Goal: Task Accomplishment & Management: Complete application form

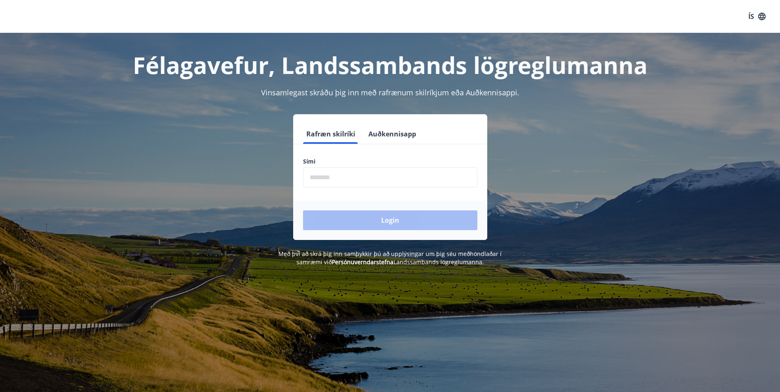
click at [347, 178] on input "phone" at bounding box center [390, 177] width 174 height 20
type input "********"
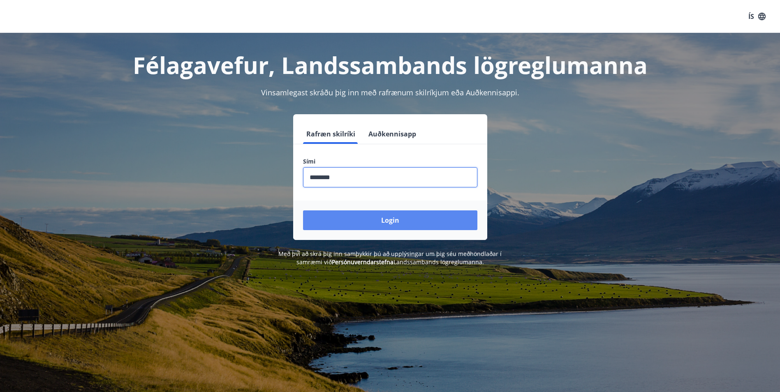
click at [382, 217] on button "Login" at bounding box center [390, 220] width 174 height 20
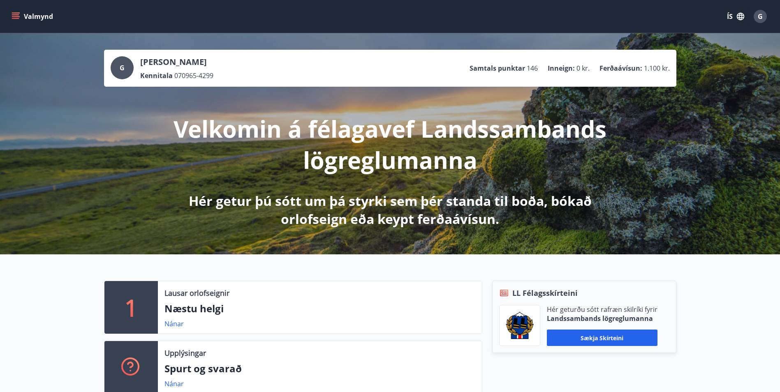
click at [25, 13] on button "Valmynd" at bounding box center [33, 16] width 46 height 15
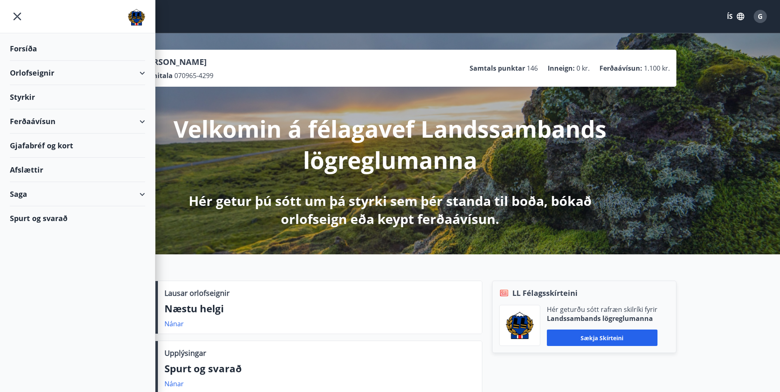
click at [32, 119] on div "Ferðaávísun" at bounding box center [77, 121] width 135 height 24
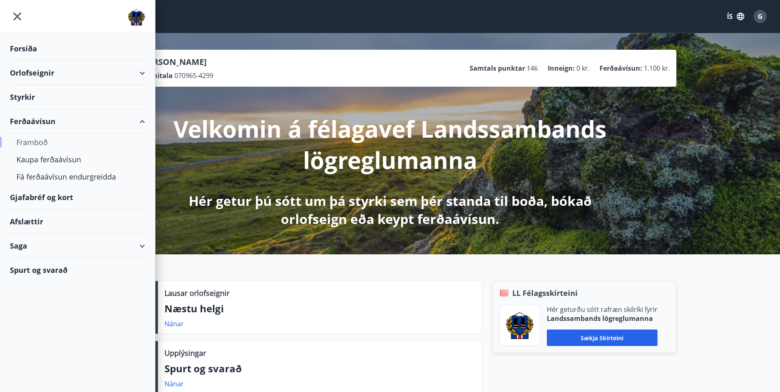
click at [36, 142] on div "Framboð" at bounding box center [77, 142] width 122 height 17
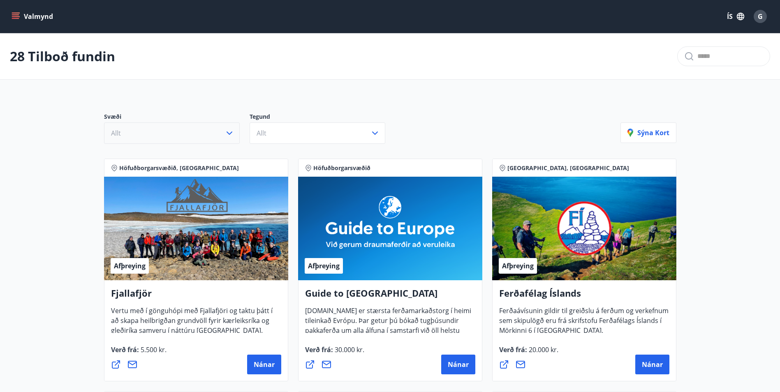
click at [226, 140] on button "Allt" at bounding box center [172, 132] width 136 height 21
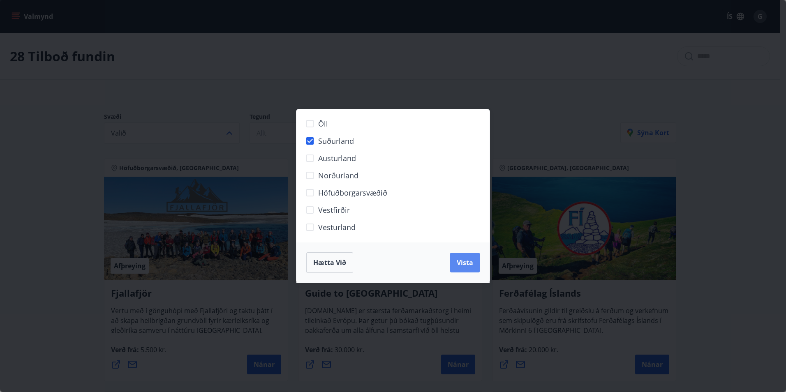
click at [464, 265] on span "Vista" at bounding box center [465, 262] width 16 height 9
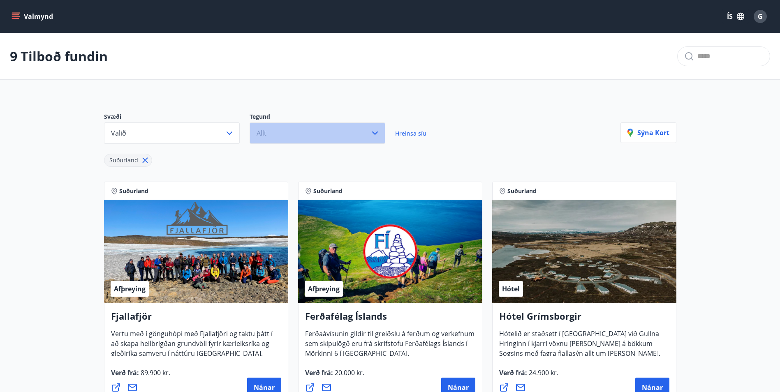
click at [371, 131] on button "Allt" at bounding box center [318, 132] width 136 height 21
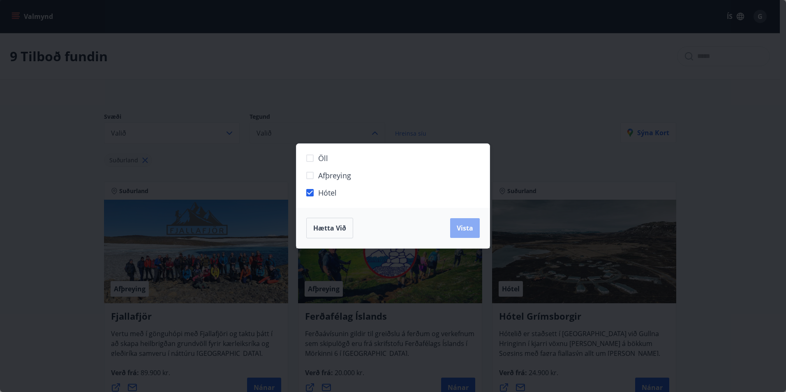
click at [462, 226] on span "Vista" at bounding box center [465, 228] width 16 height 9
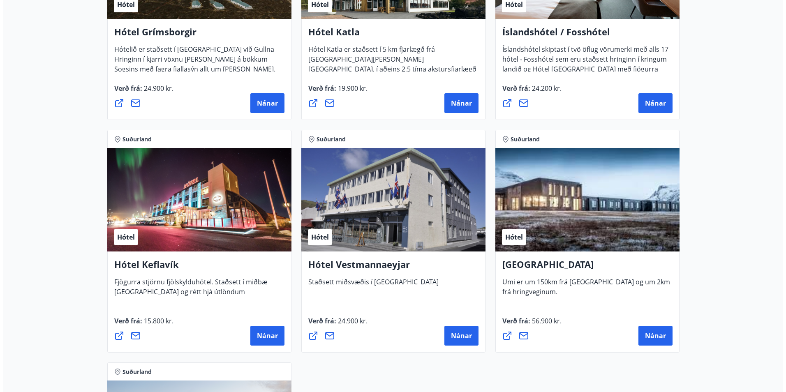
scroll to position [288, 0]
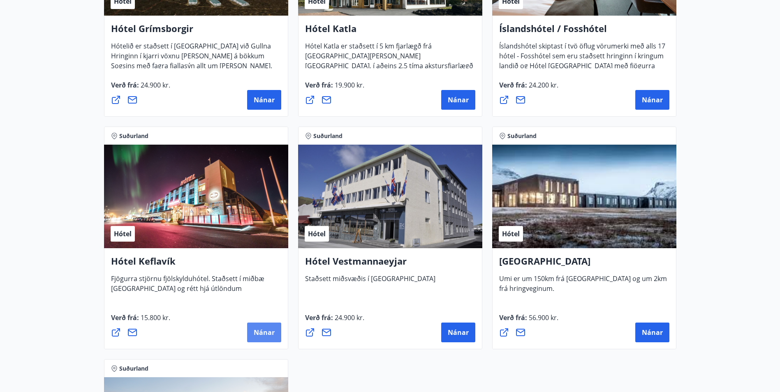
click at [261, 331] on span "Nánar" at bounding box center [264, 332] width 21 height 9
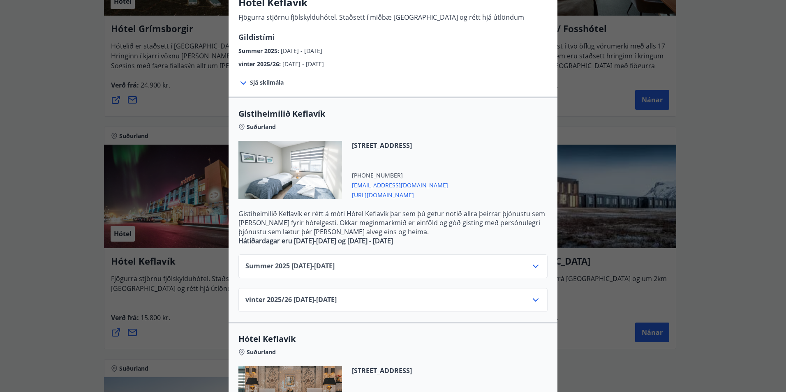
scroll to position [82, 0]
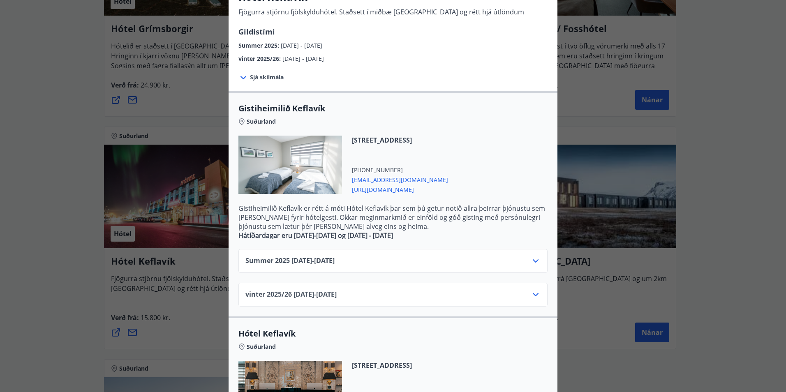
click at [304, 155] on div at bounding box center [290, 165] width 104 height 58
click at [301, 185] on div at bounding box center [290, 165] width 104 height 58
click at [534, 259] on icon at bounding box center [536, 261] width 10 height 10
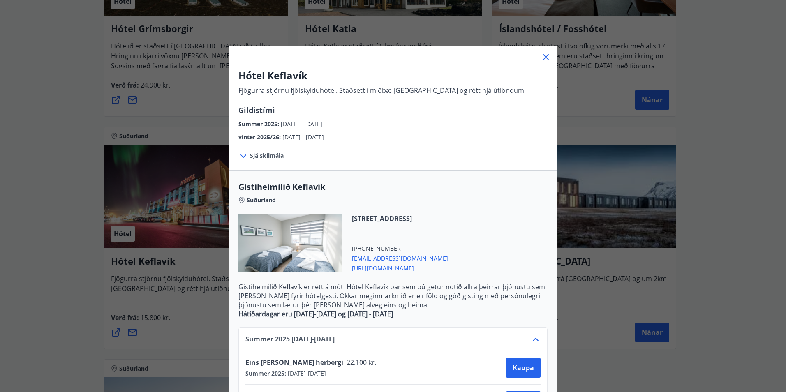
scroll to position [0, 0]
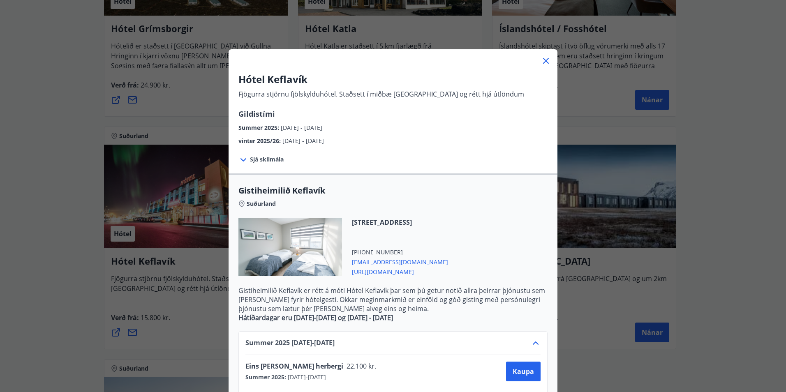
click at [543, 60] on icon at bounding box center [546, 61] width 6 height 6
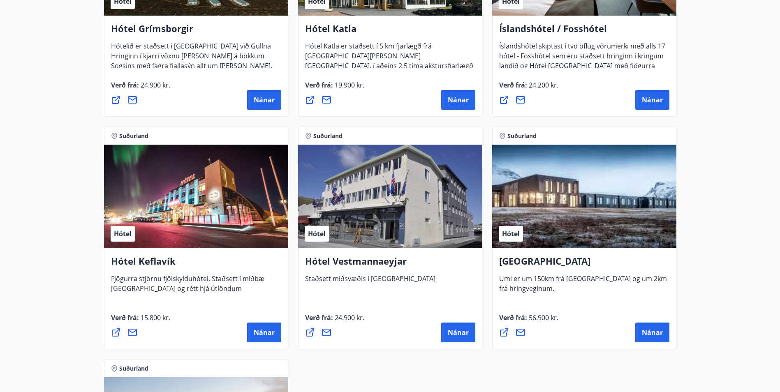
click at [540, 29] on h4 "Íslandshótel / Fosshótel" at bounding box center [584, 31] width 170 height 19
click at [657, 99] on span "Nánar" at bounding box center [652, 99] width 21 height 9
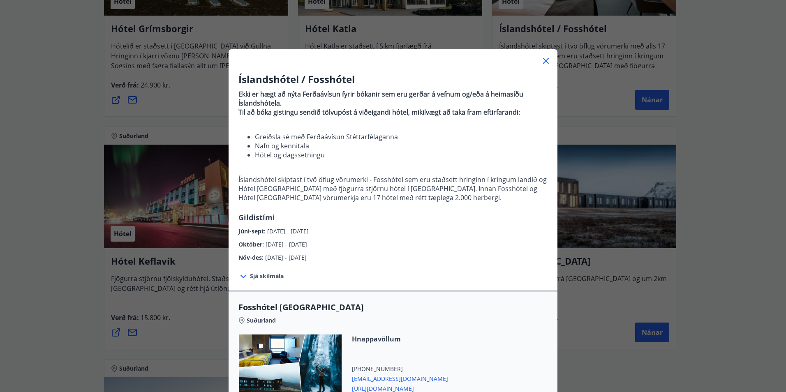
click at [541, 57] on icon at bounding box center [546, 61] width 10 height 10
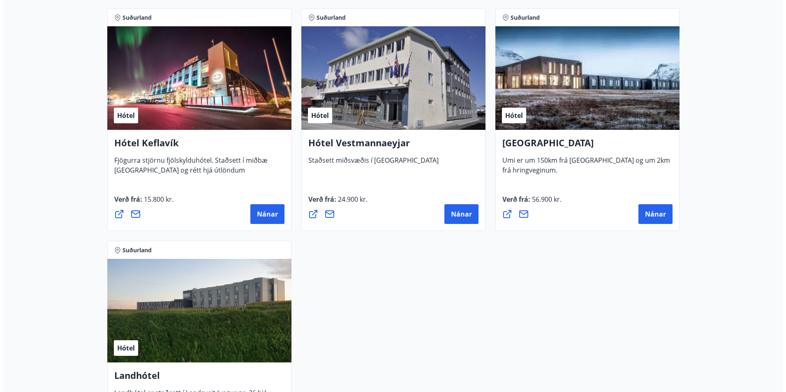
scroll to position [411, 0]
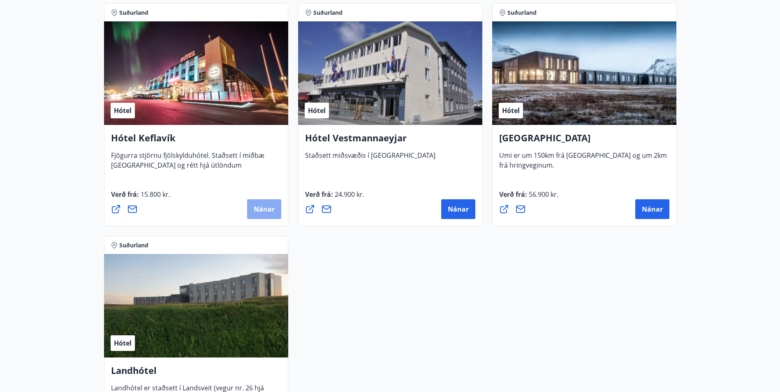
click at [268, 207] on span "Nánar" at bounding box center [264, 209] width 21 height 9
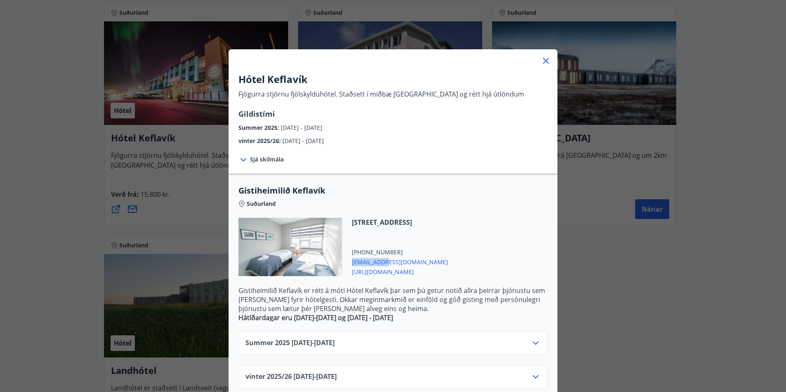
drag, startPoint x: 386, startPoint y: 262, endPoint x: 351, endPoint y: 264, distance: 34.6
click at [352, 264] on span "stay@kef.is" at bounding box center [400, 262] width 96 height 10
drag, startPoint x: 351, startPoint y: 264, endPoint x: 386, endPoint y: 260, distance: 35.6
click at [386, 260] on span "stay@kef.is" at bounding box center [400, 262] width 96 height 10
drag, startPoint x: 382, startPoint y: 260, endPoint x: 349, endPoint y: 263, distance: 33.5
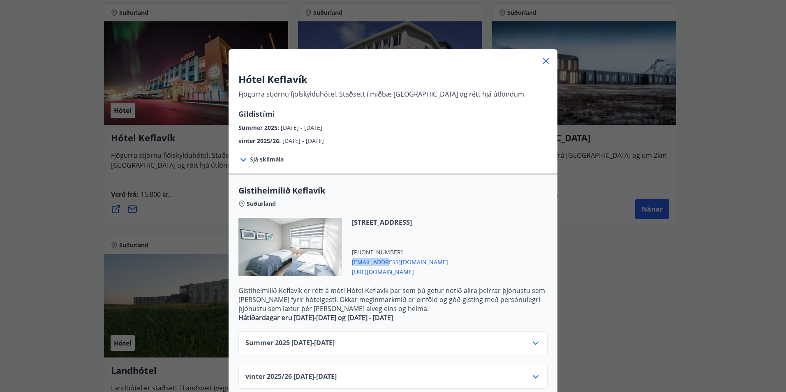
click at [352, 263] on span "stay@kef.is" at bounding box center [400, 262] width 96 height 10
copy span "stay@kef.is"
click at [536, 344] on icon at bounding box center [536, 343] width 10 height 10
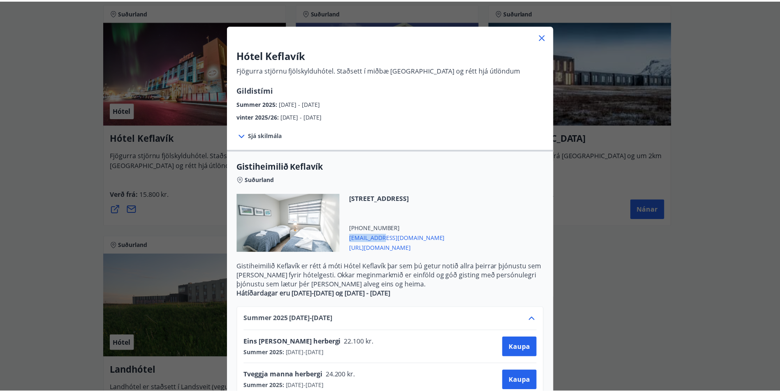
scroll to position [0, 0]
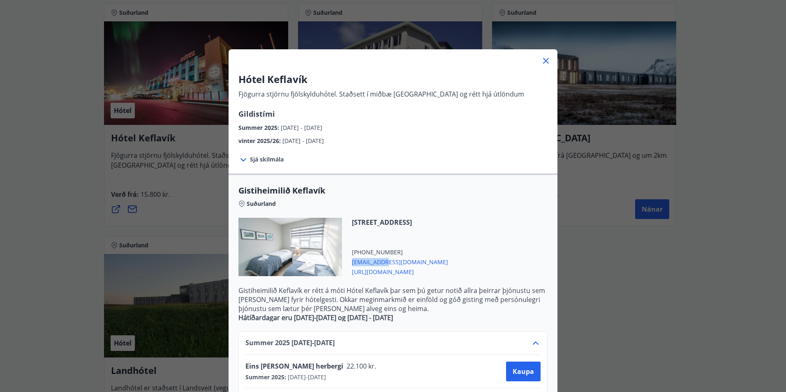
click at [545, 59] on icon at bounding box center [546, 61] width 6 height 6
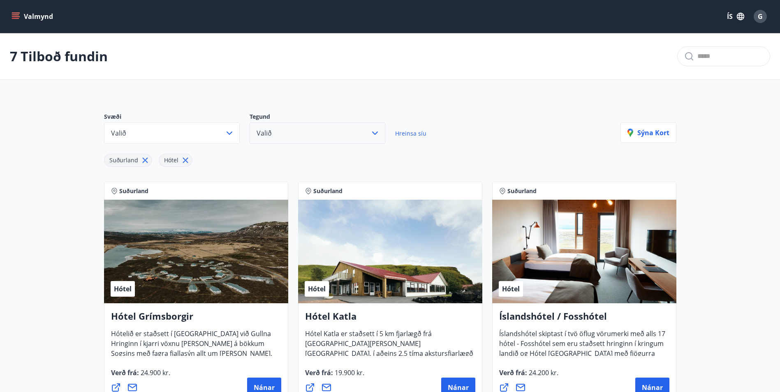
click at [16, 14] on icon "menu" at bounding box center [16, 16] width 8 height 8
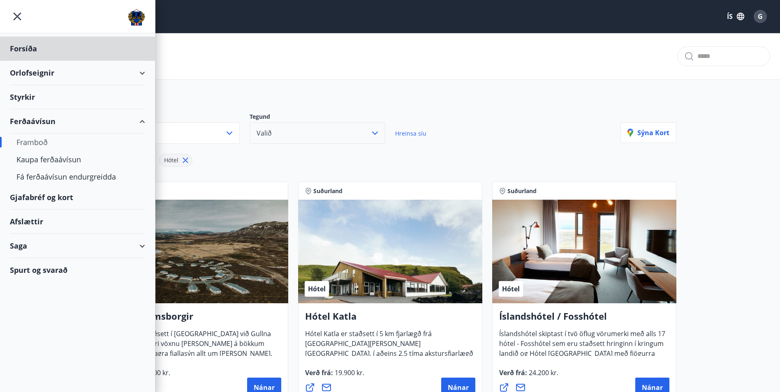
click at [23, 95] on div "Styrkir" at bounding box center [77, 97] width 135 height 24
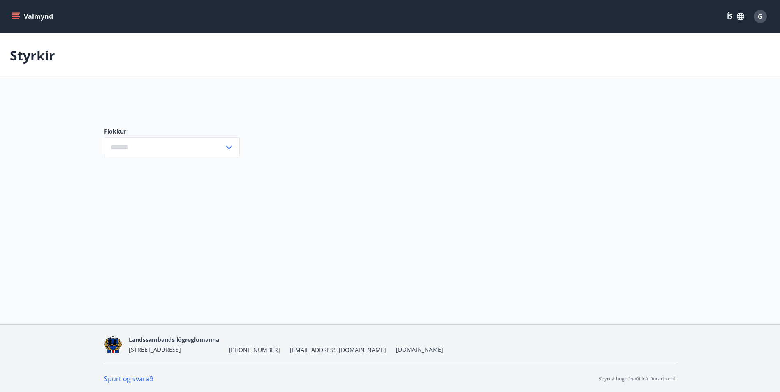
type input "***"
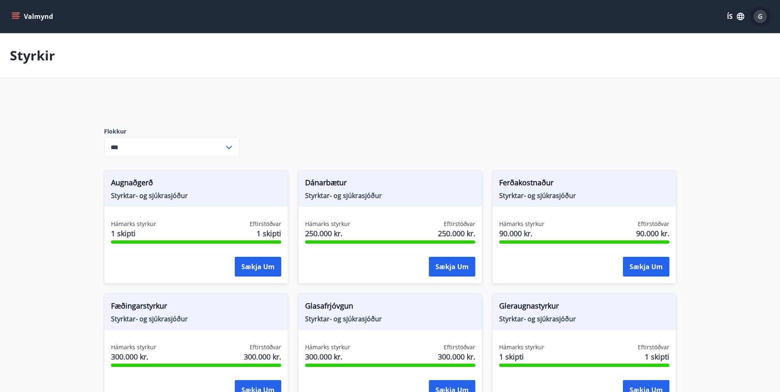
click at [763, 16] on div "G" at bounding box center [759, 16] width 13 height 13
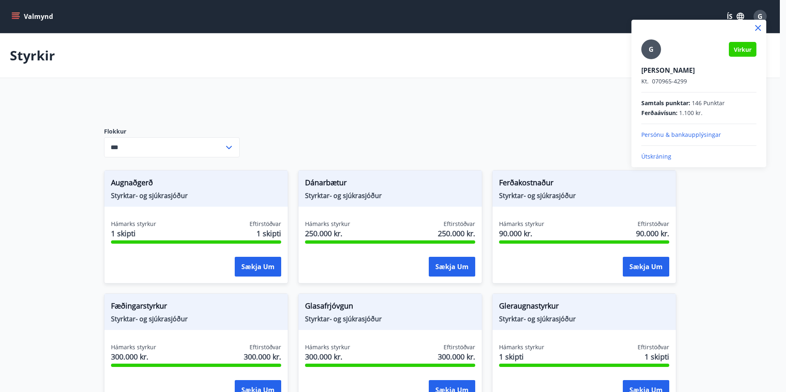
click at [6, 11] on div at bounding box center [393, 196] width 786 height 392
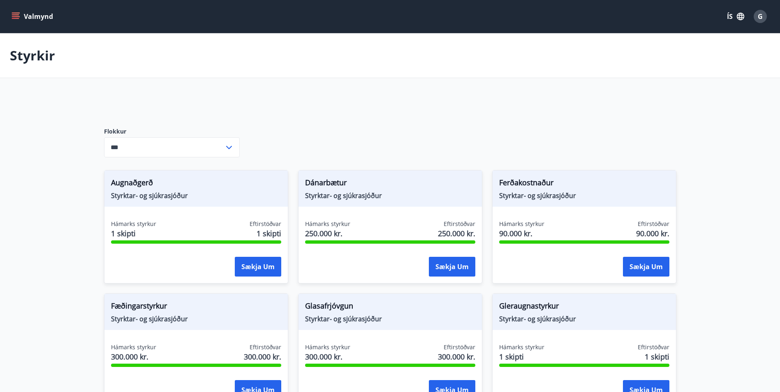
click at [13, 14] on icon "menu" at bounding box center [16, 16] width 8 height 8
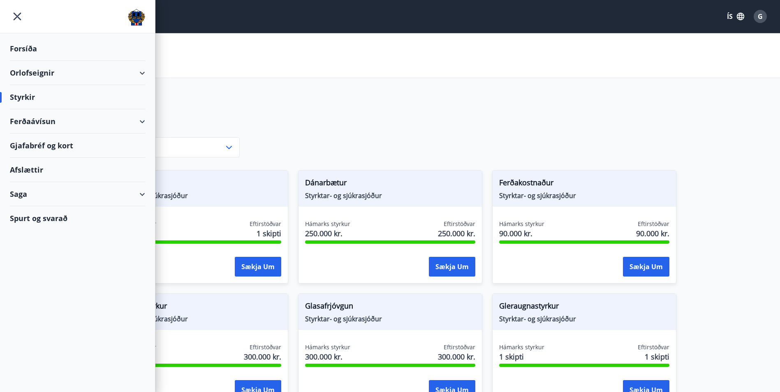
click at [143, 193] on div "Saga" at bounding box center [77, 194] width 135 height 24
click at [42, 249] on div "Umsóknir" at bounding box center [77, 249] width 122 height 17
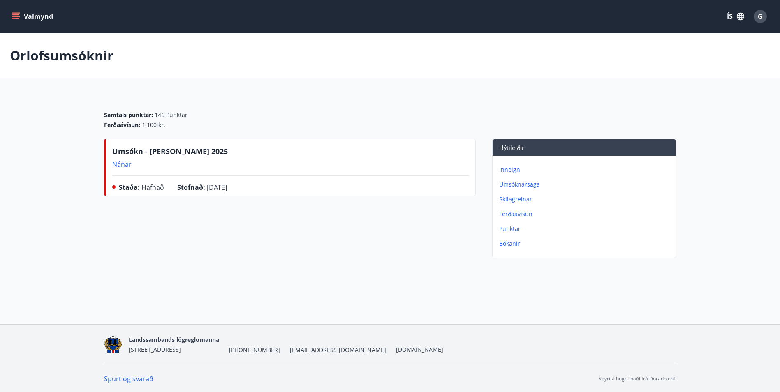
click at [510, 243] on p "Bókanir" at bounding box center [585, 244] width 173 height 8
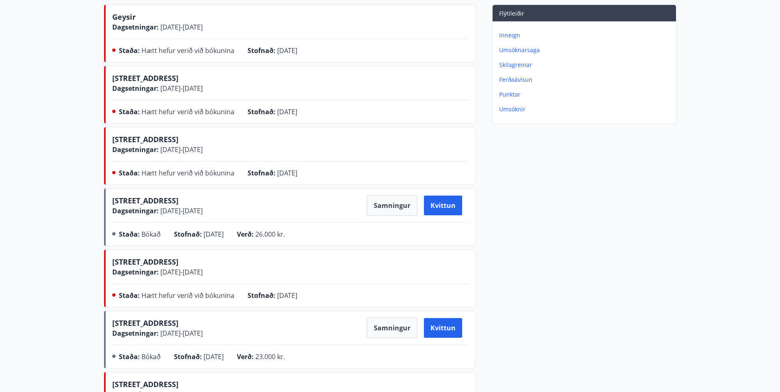
scroll to position [9, 0]
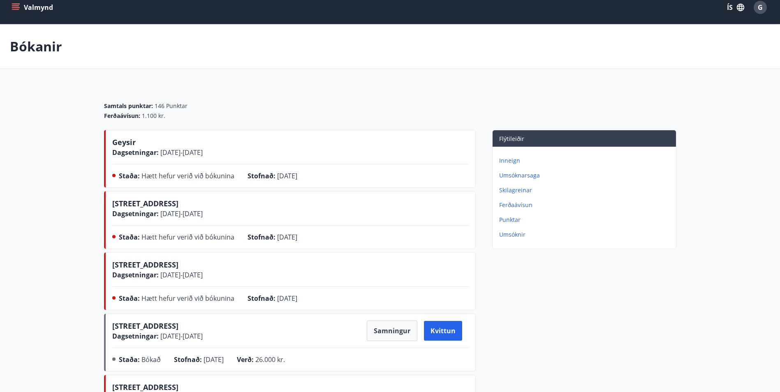
click at [509, 235] on p "Umsóknir" at bounding box center [585, 235] width 173 height 8
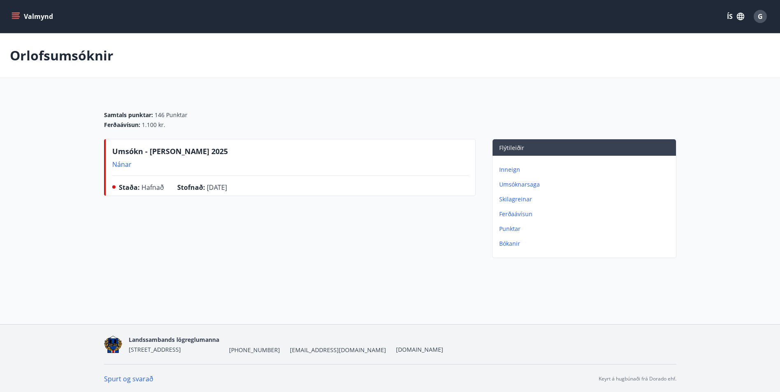
click at [16, 12] on button "Valmynd" at bounding box center [33, 16] width 46 height 15
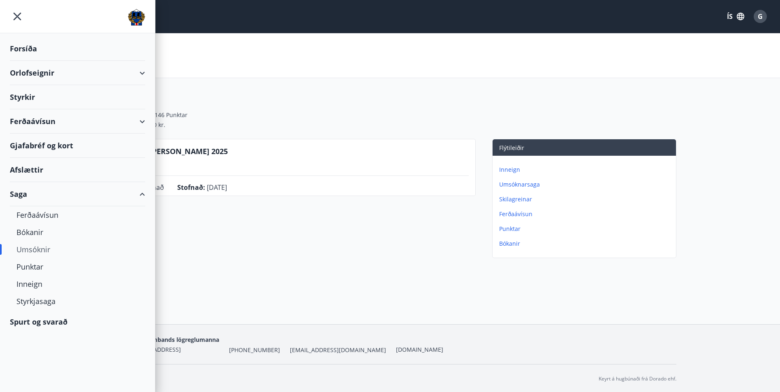
click at [21, 93] on div "Styrkir" at bounding box center [77, 97] width 135 height 24
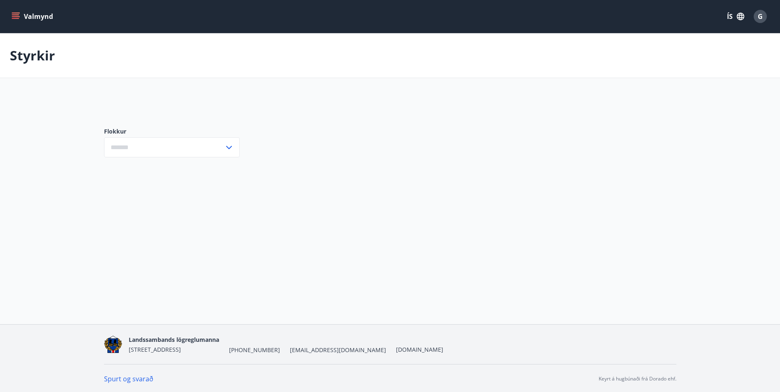
type input "***"
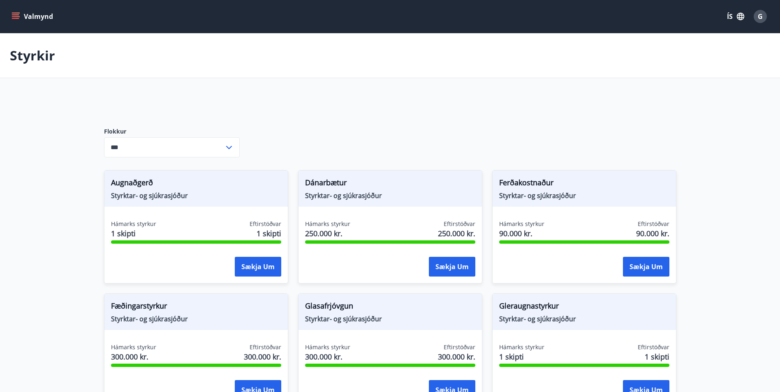
click at [762, 15] on span "G" at bounding box center [760, 16] width 5 height 9
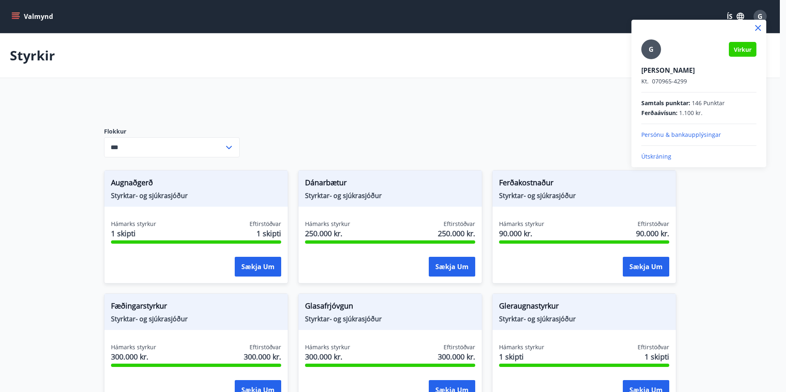
click at [16, 15] on div at bounding box center [393, 196] width 786 height 392
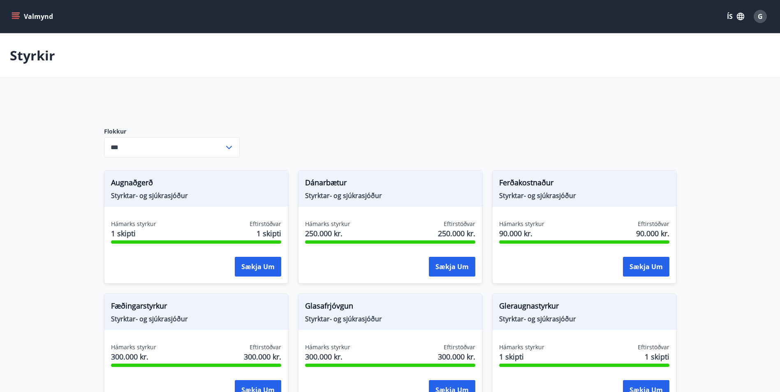
click at [16, 15] on icon "menu" at bounding box center [15, 14] width 7 height 1
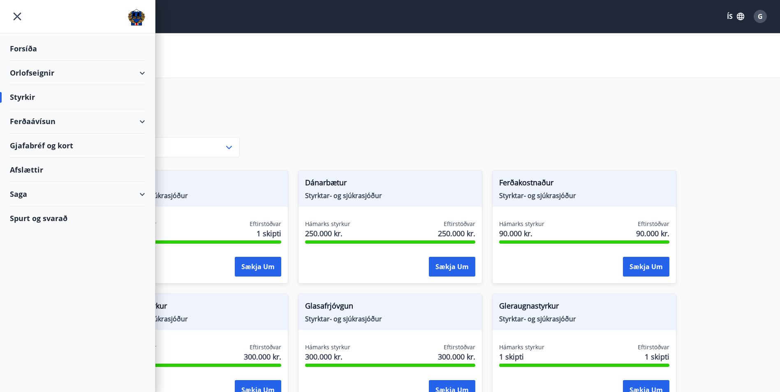
click at [144, 194] on div "Saga" at bounding box center [77, 194] width 135 height 24
click at [44, 301] on div "Styrkjasaga" at bounding box center [77, 301] width 122 height 17
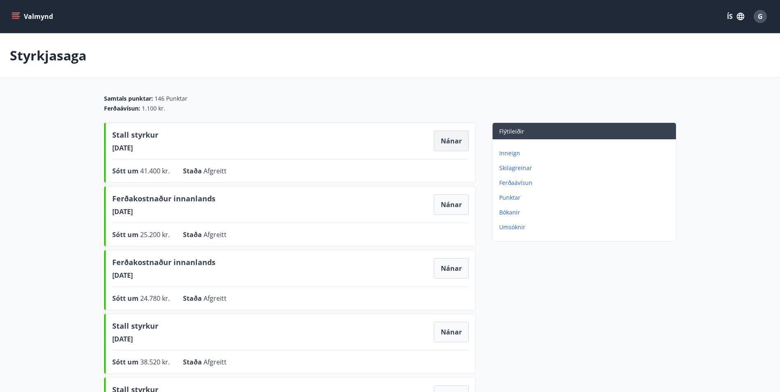
click at [457, 138] on button "Nánar" at bounding box center [451, 141] width 35 height 21
click at [451, 201] on button "Nánar" at bounding box center [451, 204] width 35 height 21
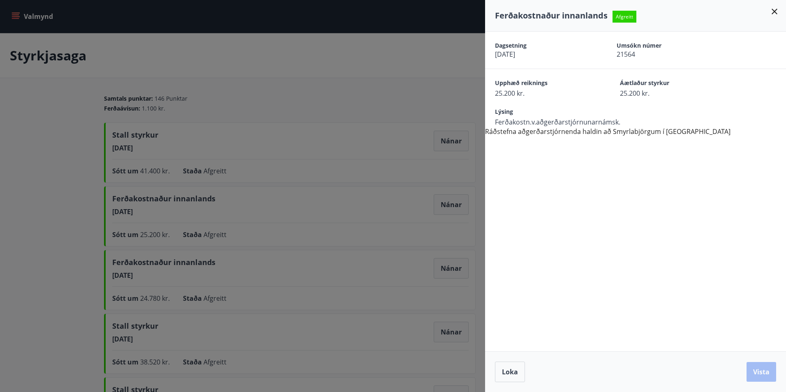
click at [774, 9] on icon at bounding box center [775, 12] width 10 height 10
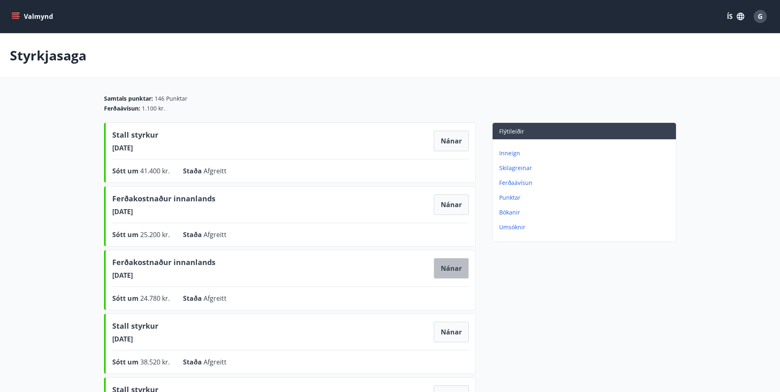
click at [454, 268] on button "Nánar" at bounding box center [451, 268] width 35 height 21
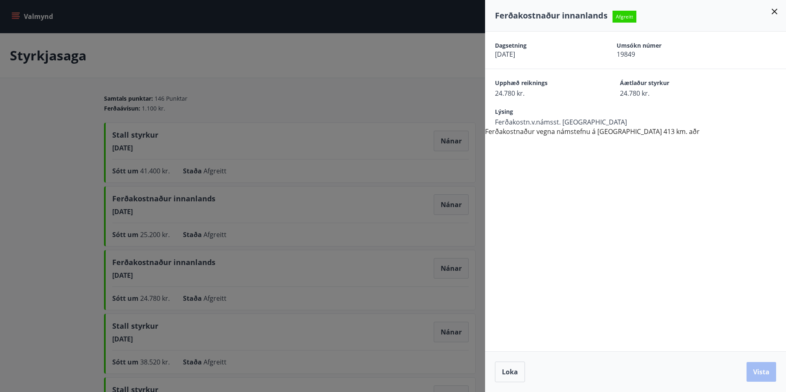
click at [775, 11] on icon at bounding box center [775, 12] width 6 height 6
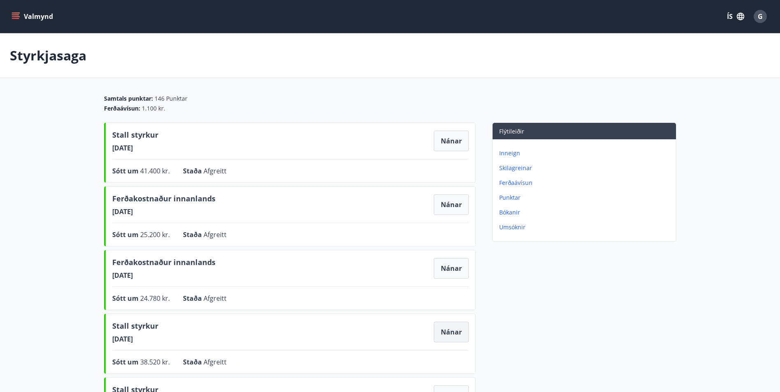
click at [451, 330] on button "Nánar" at bounding box center [451, 332] width 35 height 21
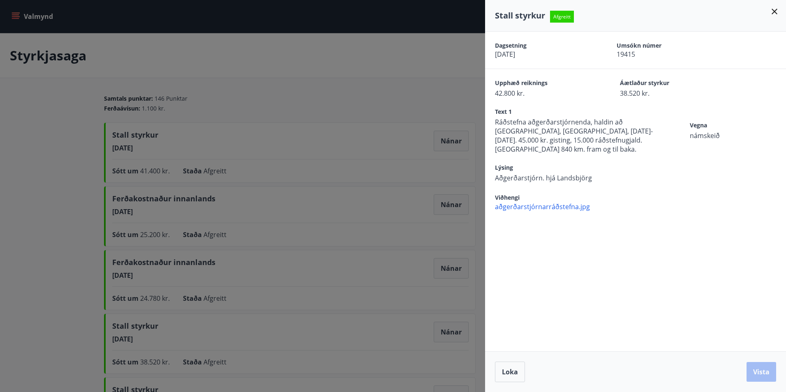
click at [774, 10] on icon at bounding box center [775, 12] width 10 height 10
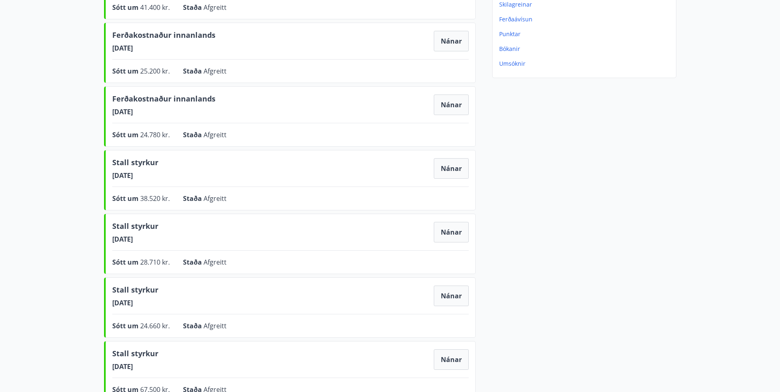
scroll to position [206, 0]
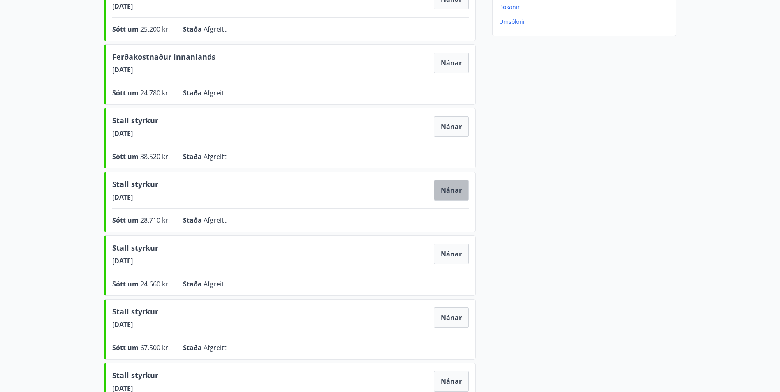
click at [456, 187] on button "Nánar" at bounding box center [451, 190] width 35 height 21
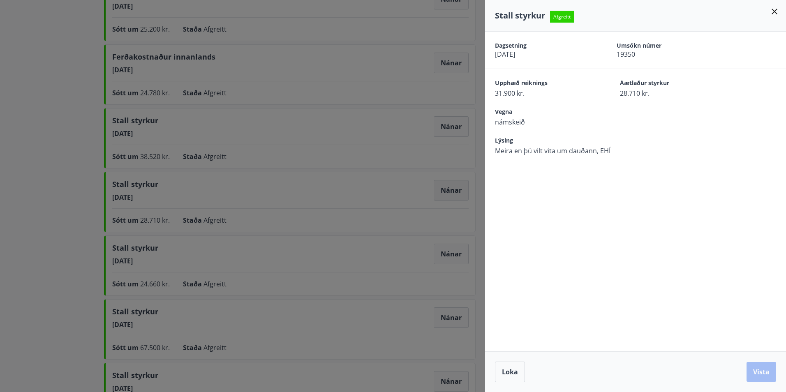
click at [456, 187] on div at bounding box center [393, 196] width 786 height 392
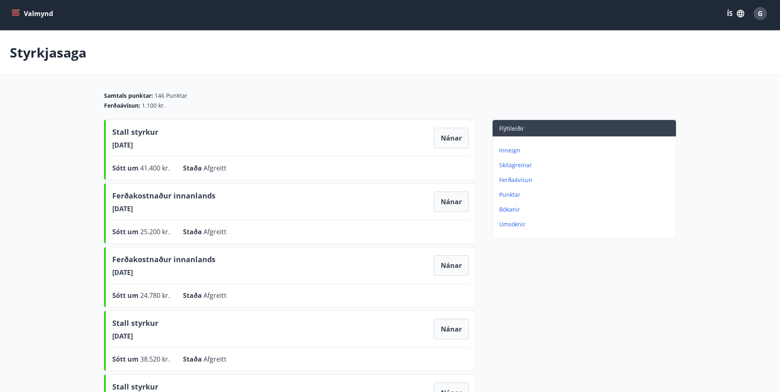
scroll to position [0, 0]
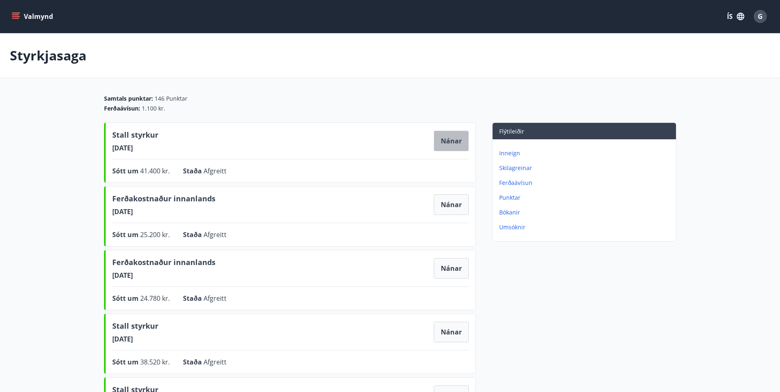
click at [450, 137] on button "Nánar" at bounding box center [451, 141] width 35 height 21
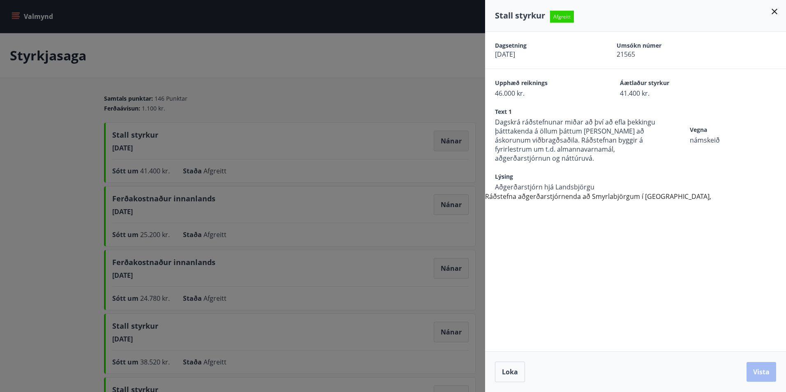
click at [450, 137] on div at bounding box center [393, 196] width 786 height 392
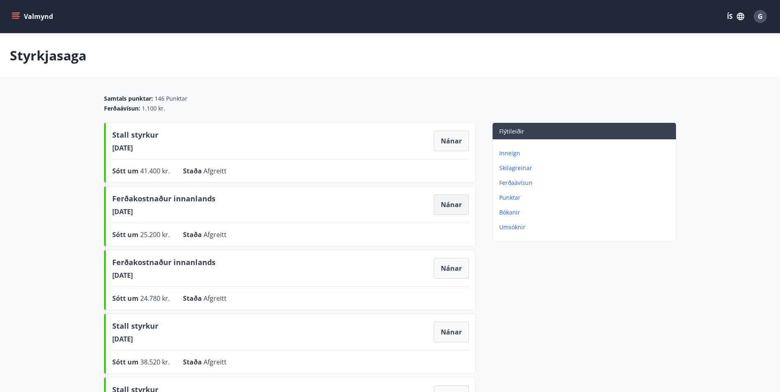
click at [451, 196] on button "Nánar" at bounding box center [451, 204] width 35 height 21
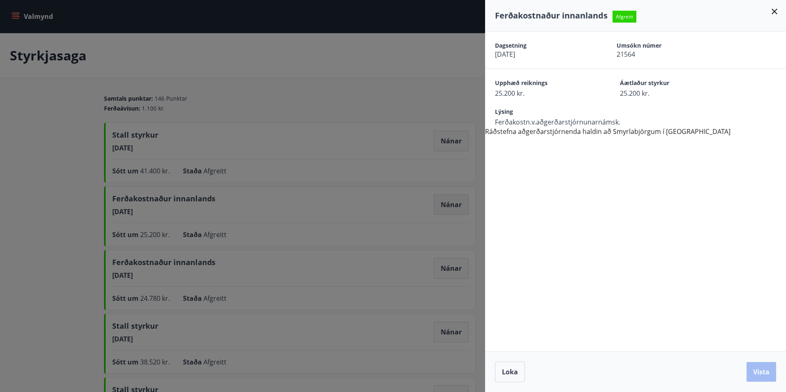
click at [451, 196] on div at bounding box center [393, 196] width 786 height 392
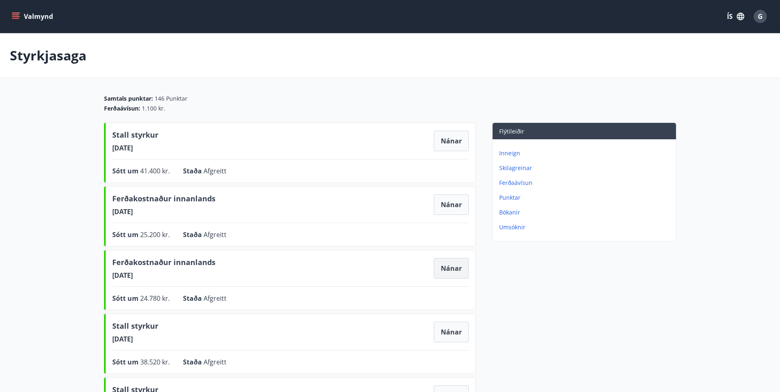
click at [454, 267] on button "Nánar" at bounding box center [451, 268] width 35 height 21
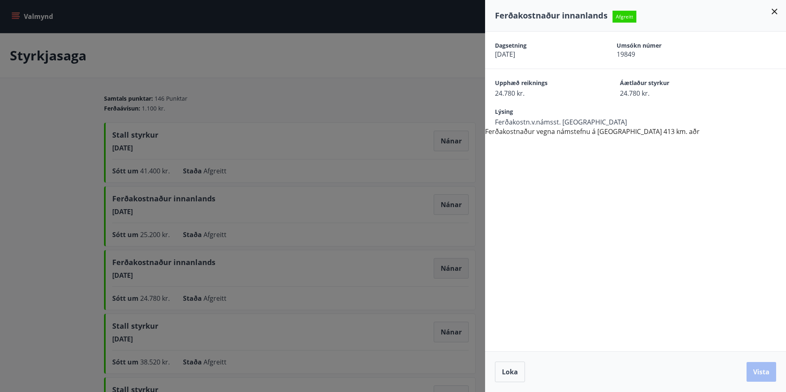
click at [454, 267] on div at bounding box center [393, 196] width 786 height 392
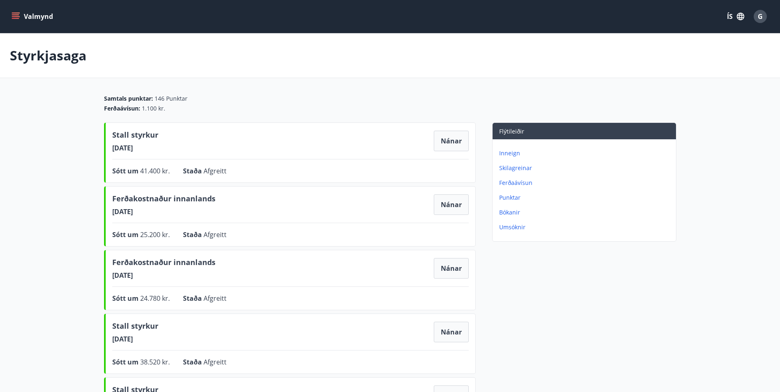
click at [17, 14] on icon "menu" at bounding box center [16, 16] width 8 height 8
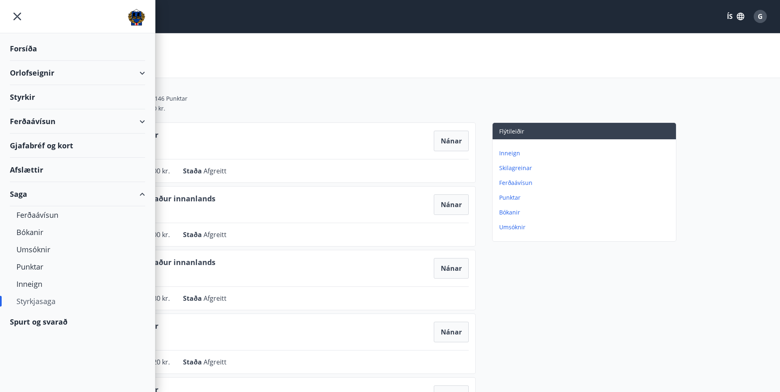
click at [27, 96] on div "Styrkir" at bounding box center [77, 97] width 135 height 24
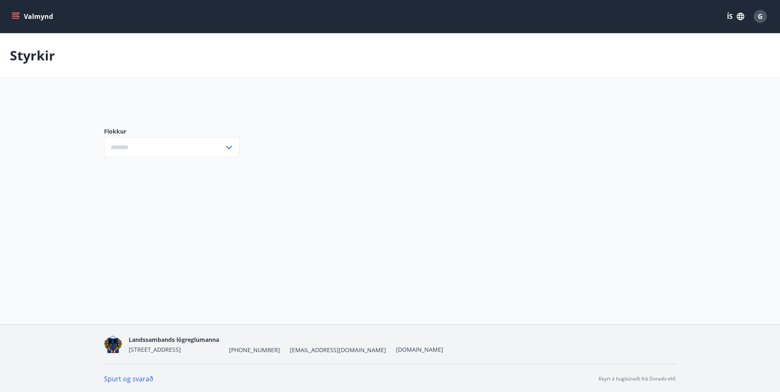
type input "***"
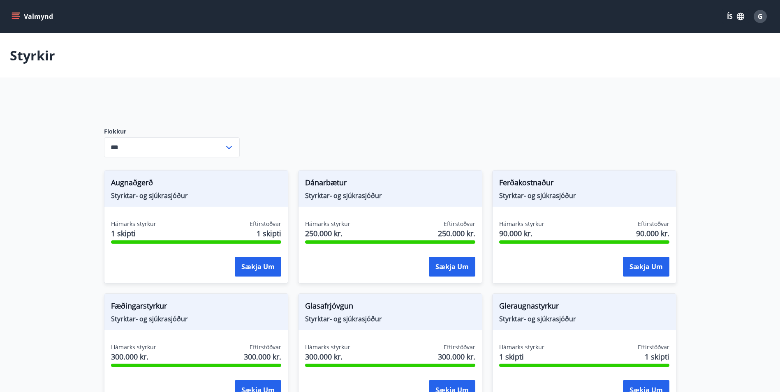
click at [16, 15] on icon "menu" at bounding box center [15, 14] width 7 height 1
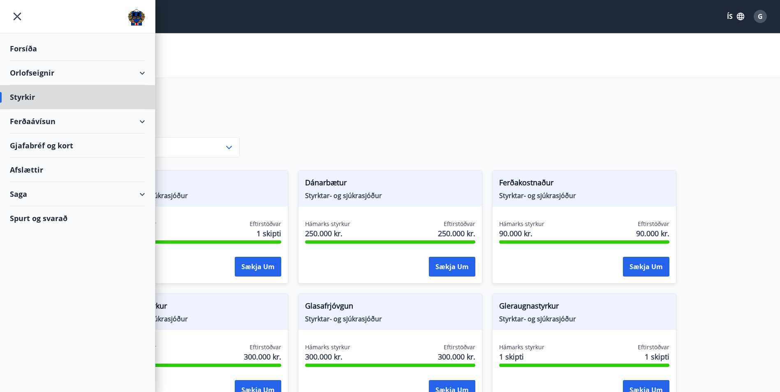
click at [25, 49] on div "Forsíða" at bounding box center [77, 49] width 135 height 24
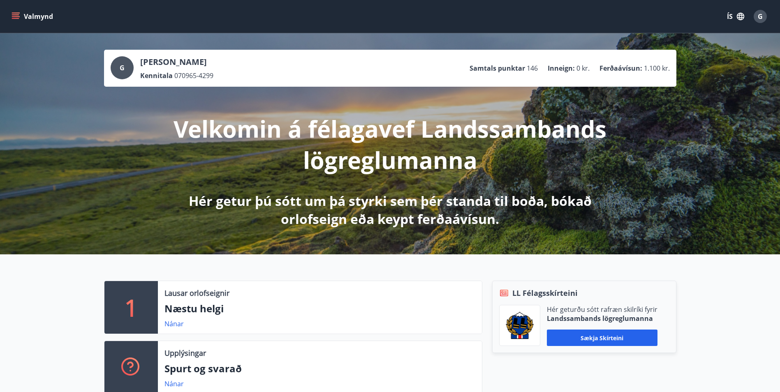
click at [13, 12] on icon "menu" at bounding box center [16, 16] width 8 height 8
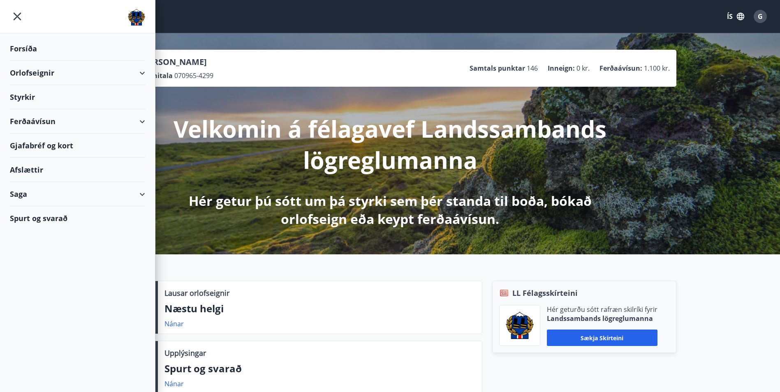
click at [22, 97] on div "Styrkir" at bounding box center [77, 97] width 135 height 24
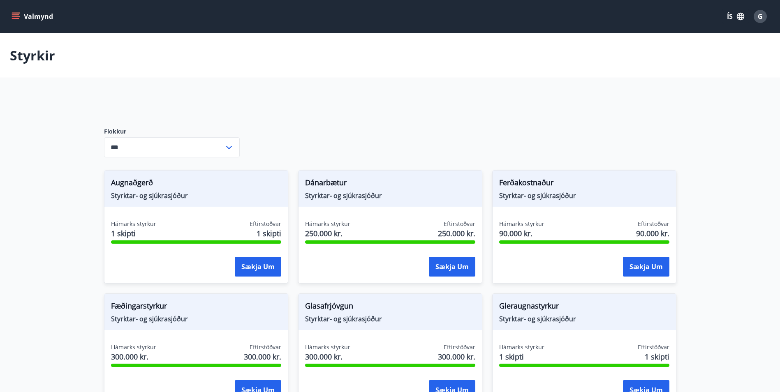
click at [230, 148] on icon at bounding box center [229, 147] width 6 height 3
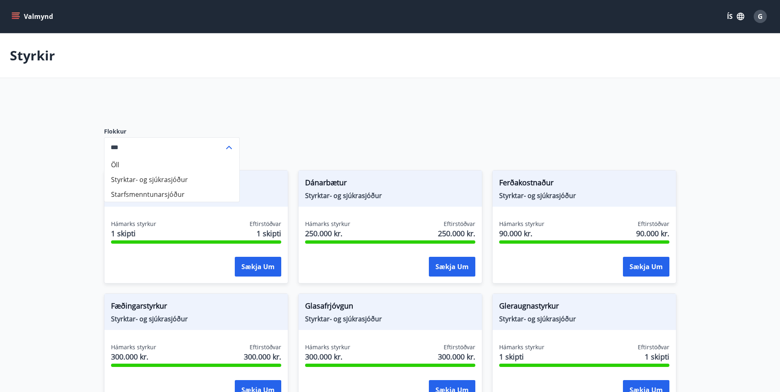
click at [177, 192] on li "Starfsmenntunarsjóður" at bounding box center [171, 194] width 135 height 15
type input "**********"
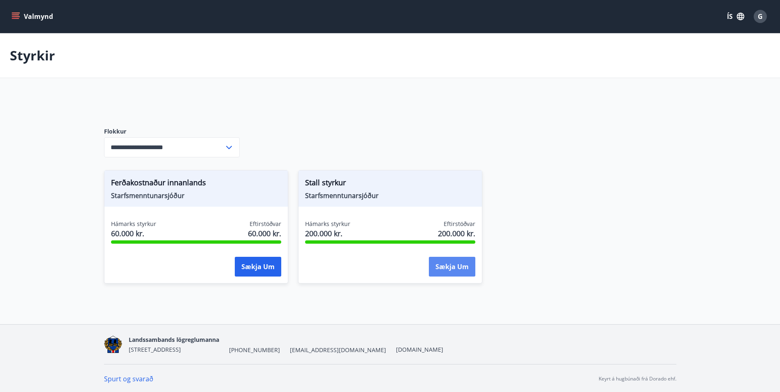
click at [450, 268] on button "Sækja um" at bounding box center [452, 267] width 46 height 20
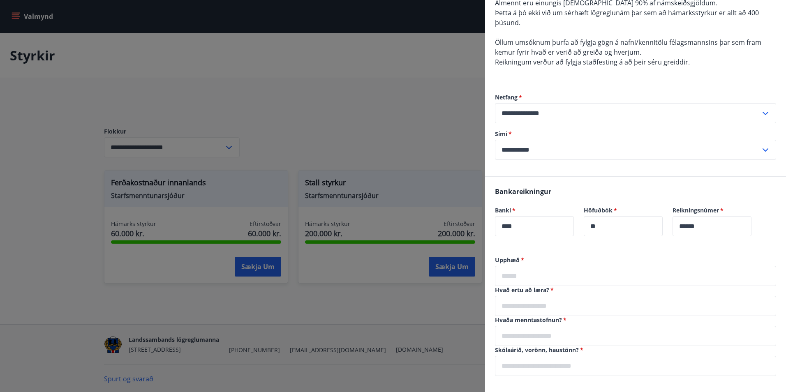
scroll to position [164, 0]
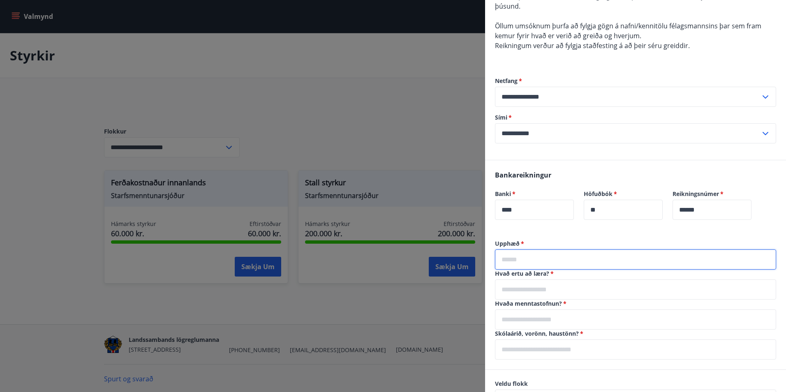
click at [550, 257] on input "text" at bounding box center [635, 260] width 281 height 20
type input "*"
type input "*****"
click at [542, 289] on input "text" at bounding box center [635, 290] width 281 height 20
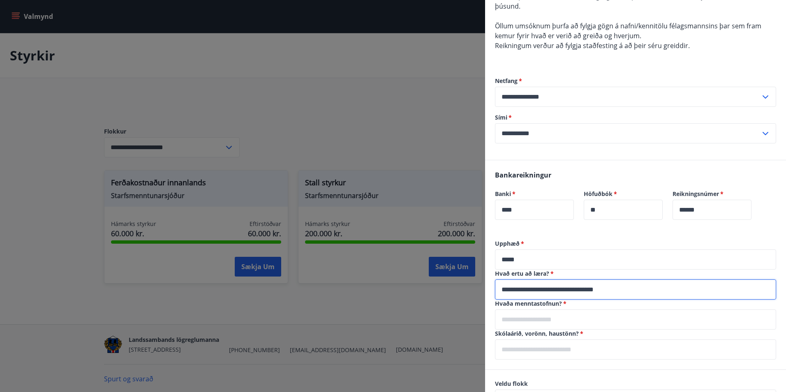
type input "**********"
click at [535, 322] on input "text" at bounding box center [635, 320] width 281 height 20
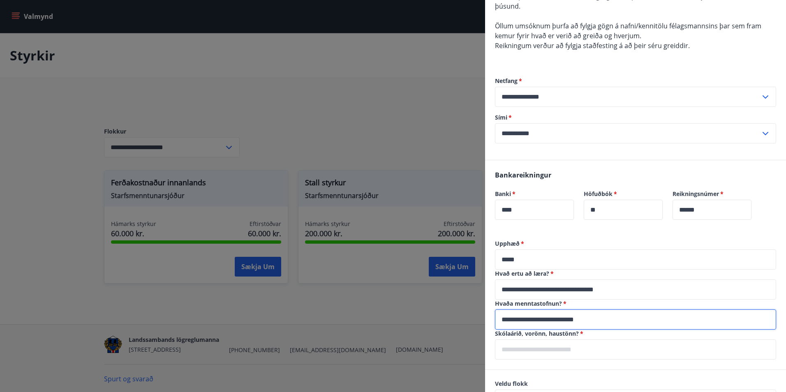
type input "**********"
click at [548, 350] on input "text" at bounding box center [635, 350] width 281 height 20
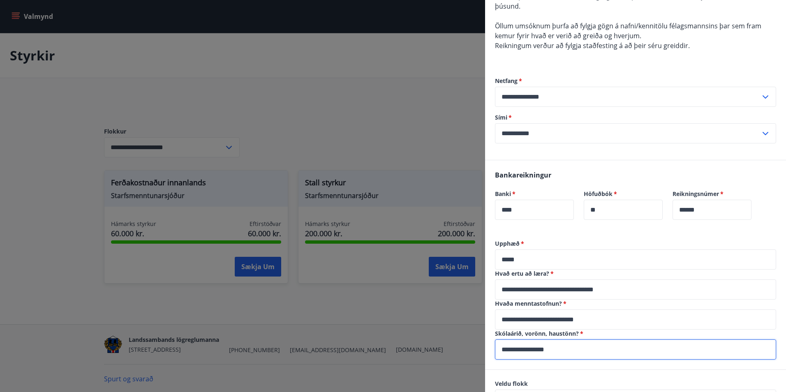
click at [596, 352] on input "**********" at bounding box center [635, 350] width 281 height 20
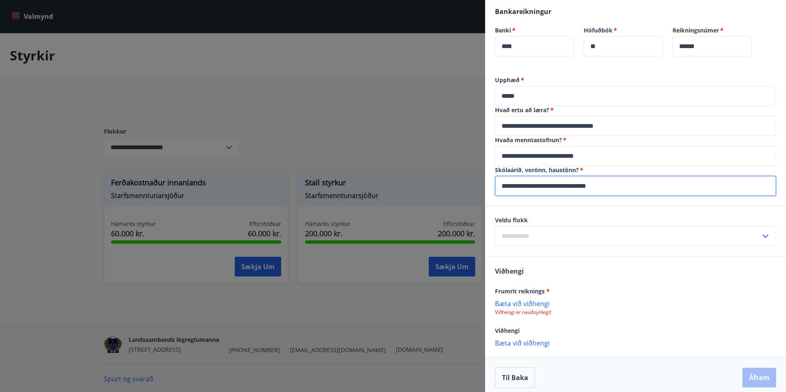
scroll to position [329, 0]
type input "**********"
click at [760, 233] on icon at bounding box center [765, 236] width 10 height 10
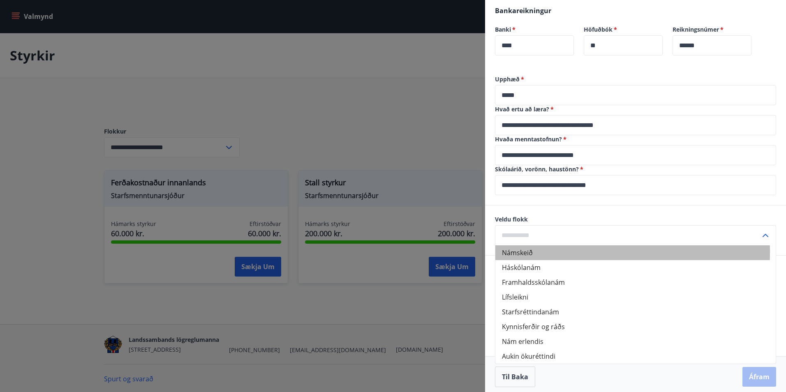
click at [525, 252] on li "Námskeið" at bounding box center [635, 252] width 280 height 15
type input "********"
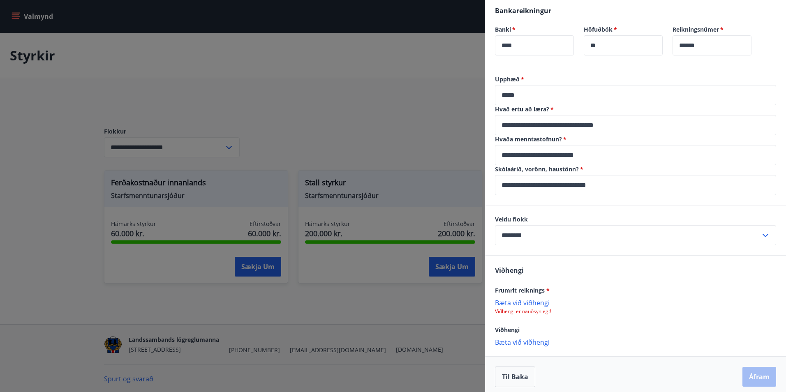
scroll to position [334, 0]
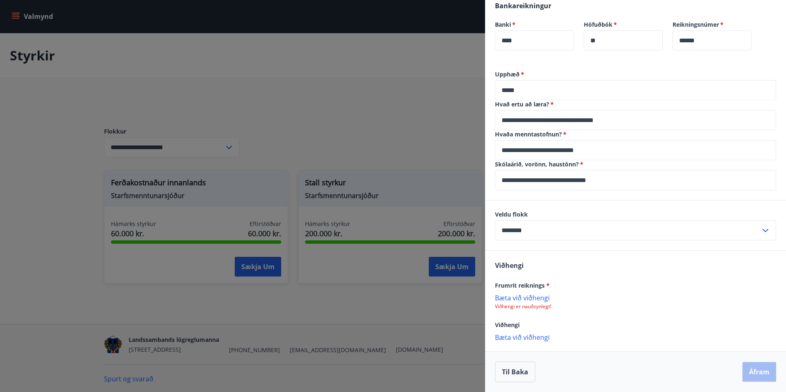
click at [537, 337] on p "Bæta við viðhengi" at bounding box center [635, 337] width 281 height 8
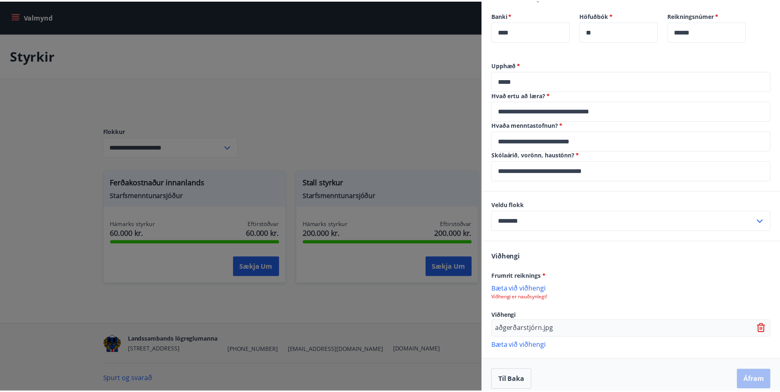
scroll to position [351, 0]
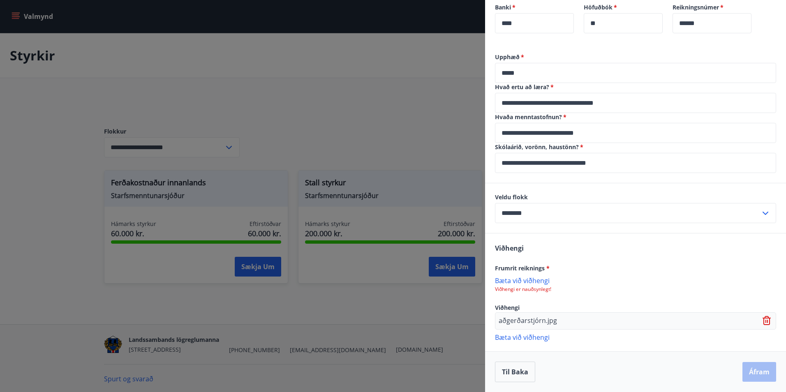
click at [585, 335] on p "Bæta við viðhengi" at bounding box center [635, 337] width 281 height 8
click at [427, 65] on div at bounding box center [393, 196] width 786 height 392
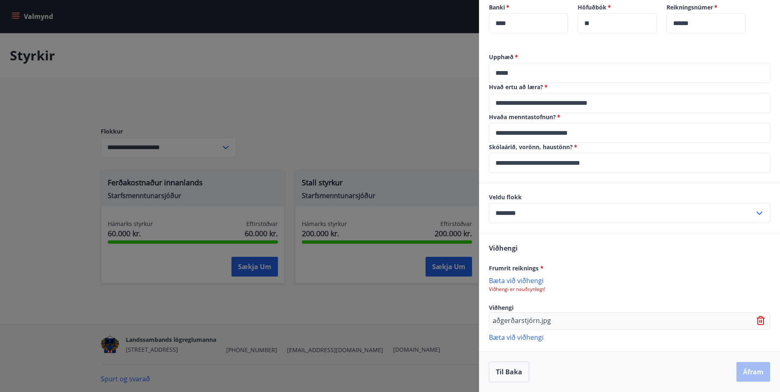
scroll to position [0, 0]
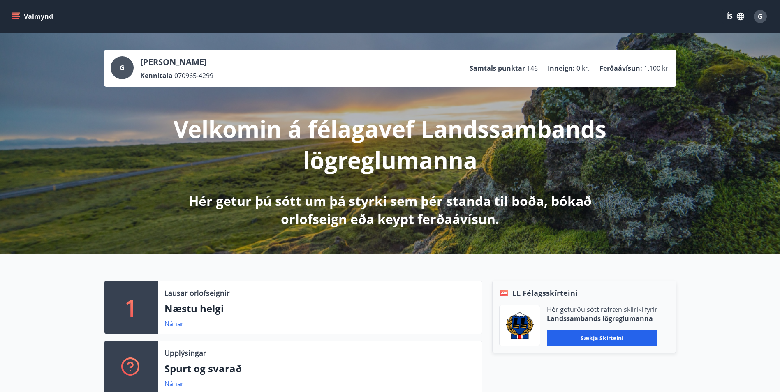
click at [16, 14] on icon "menu" at bounding box center [16, 16] width 8 height 8
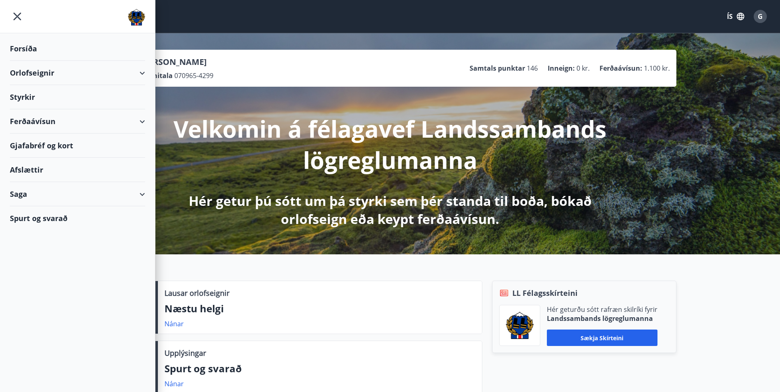
click at [29, 96] on div "Styrkir" at bounding box center [77, 97] width 135 height 24
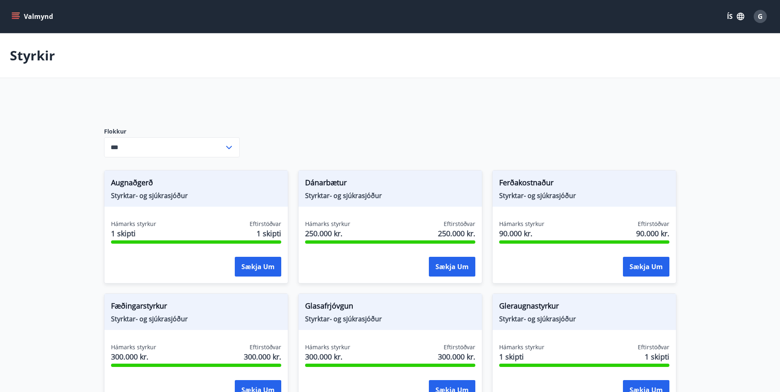
click at [227, 146] on icon at bounding box center [229, 148] width 10 height 10
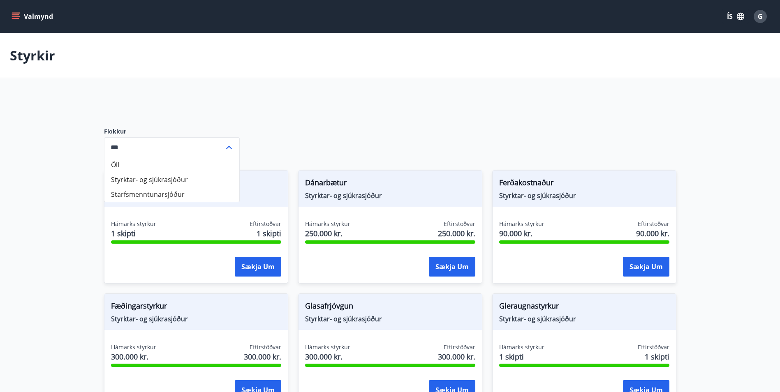
click at [157, 193] on li "Starfsmenntunarsjóður" at bounding box center [171, 194] width 135 height 15
type input "**********"
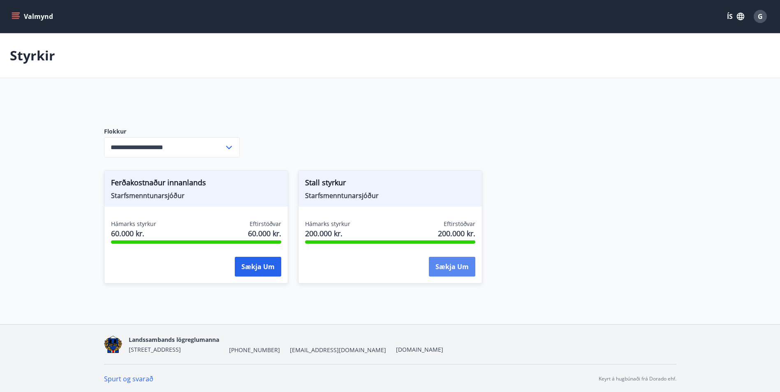
click at [458, 266] on button "Sækja um" at bounding box center [452, 267] width 46 height 20
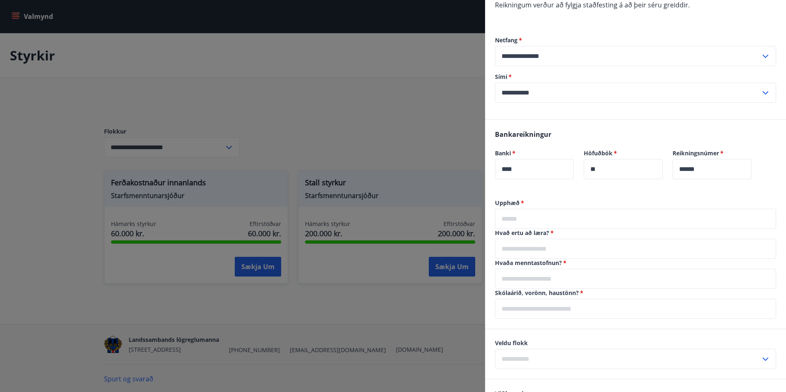
scroll to position [206, 0]
click at [540, 217] on input "text" at bounding box center [635, 218] width 281 height 20
type input "*****"
type input "**********"
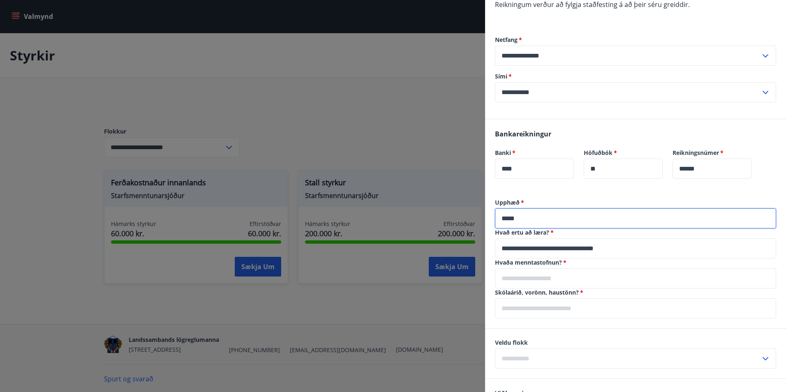
type input "**********"
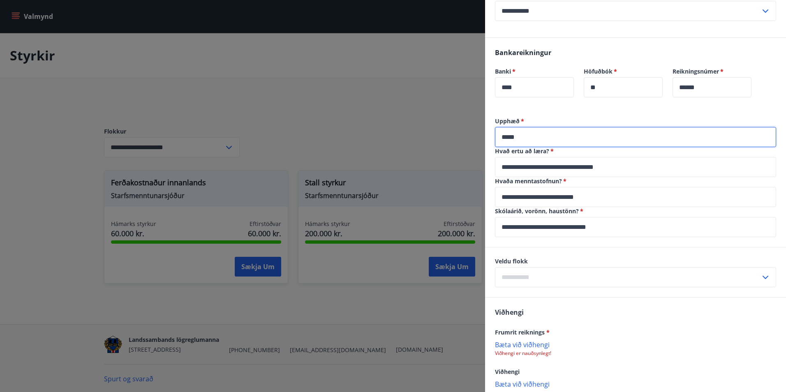
scroll to position [288, 0]
click at [561, 273] on input "text" at bounding box center [628, 276] width 266 height 20
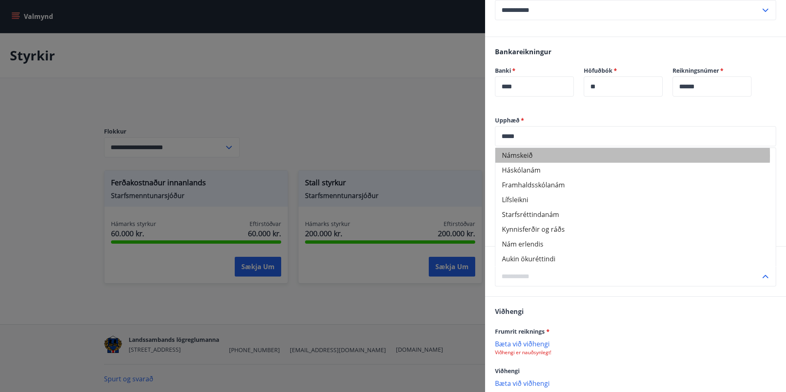
click at [527, 156] on li "Námskeið" at bounding box center [635, 155] width 280 height 15
type input "********"
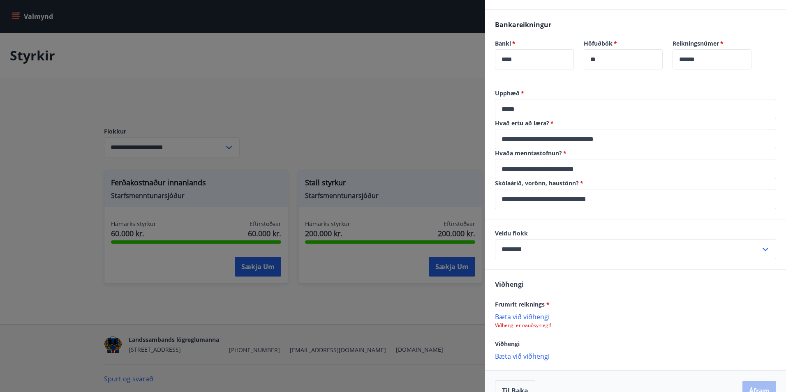
scroll to position [334, 0]
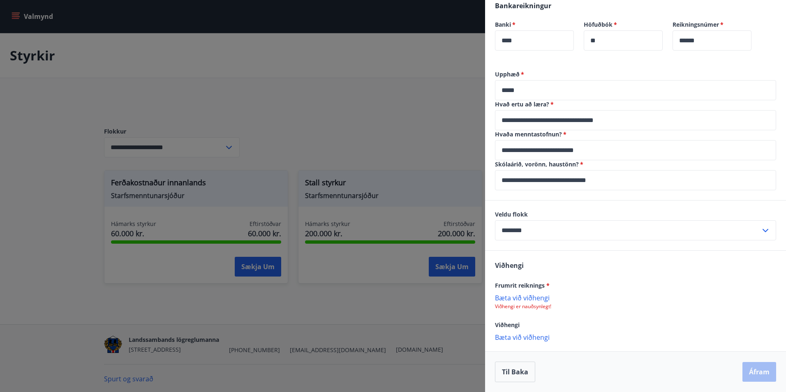
click at [531, 299] on p "Bæta við viðhengi" at bounding box center [635, 297] width 281 height 8
click at [534, 337] on p "Bæta við viðhengi" at bounding box center [635, 338] width 281 height 8
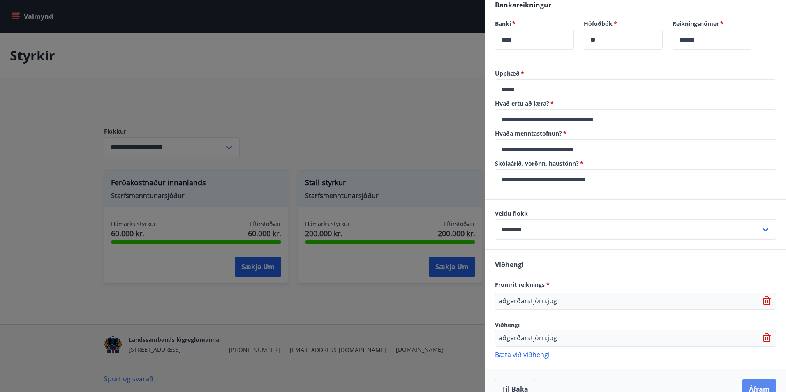
click at [750, 386] on button "Áfram" at bounding box center [759, 389] width 34 height 20
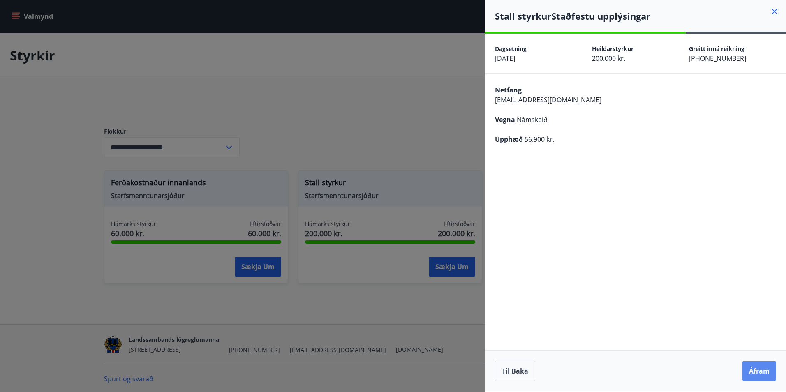
click at [755, 367] on button "Áfram" at bounding box center [759, 371] width 34 height 20
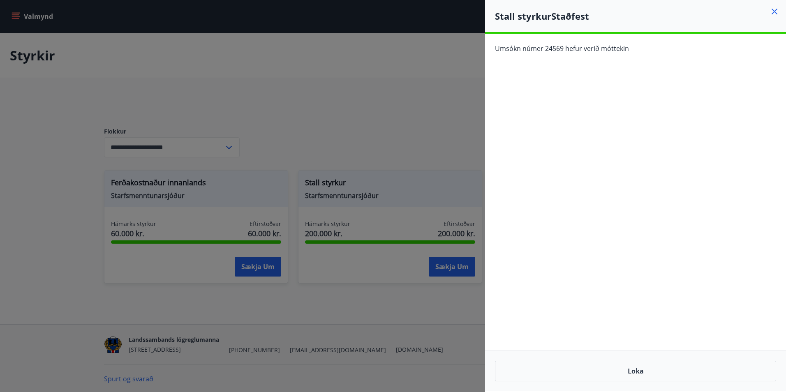
click at [772, 11] on icon at bounding box center [775, 12] width 10 height 10
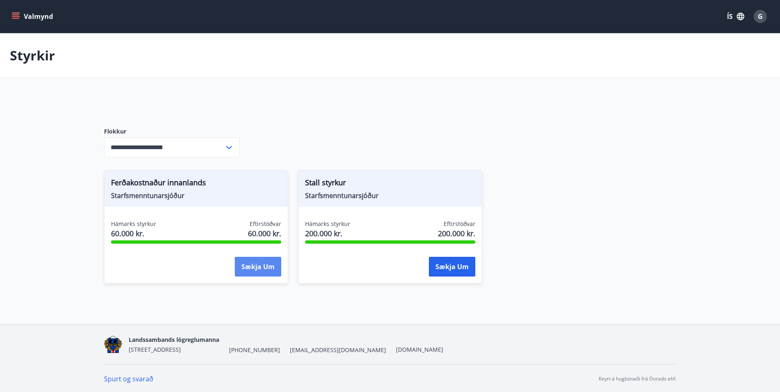
click at [269, 268] on button "Sækja um" at bounding box center [258, 267] width 46 height 20
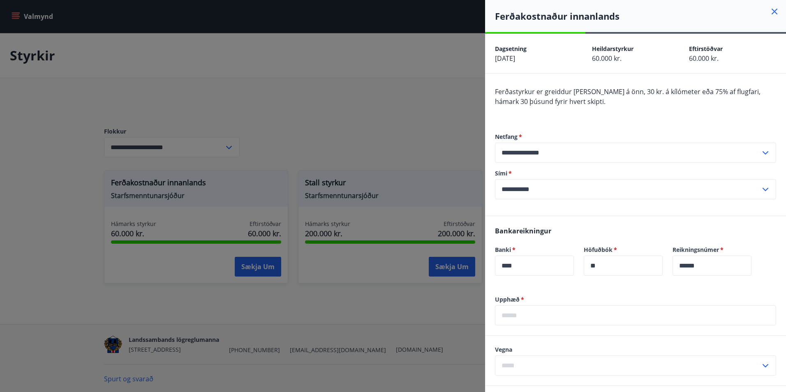
click at [525, 315] on input "text" at bounding box center [635, 315] width 281 height 20
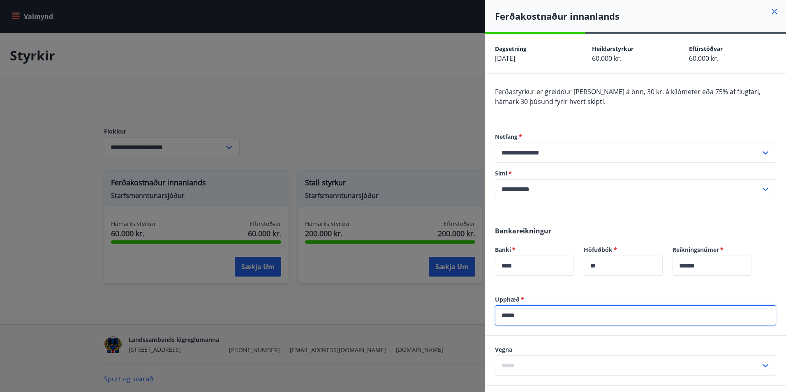
type input "*****"
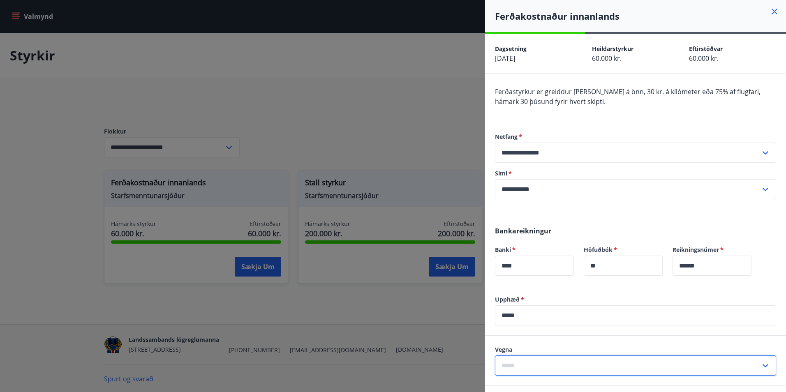
click at [532, 360] on input "text" at bounding box center [628, 366] width 266 height 20
click at [543, 334] on li "Vorönn" at bounding box center [635, 333] width 280 height 15
type input "******"
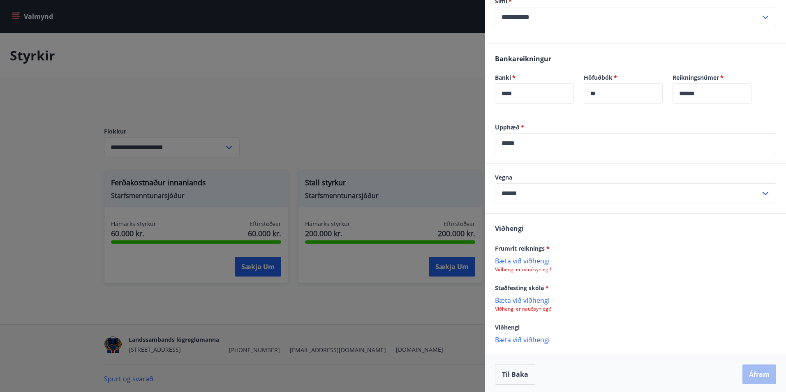
scroll to position [175, 0]
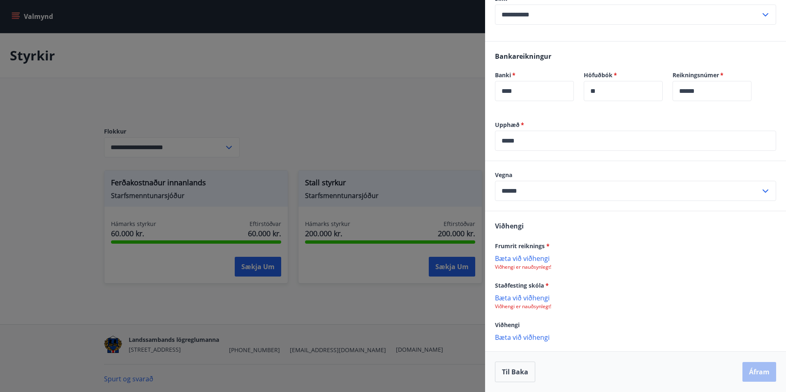
click at [543, 300] on p "Bæta við viðhengi" at bounding box center [635, 297] width 281 height 8
click at [538, 258] on p "Bæta við viðhengi" at bounding box center [635, 258] width 281 height 8
click at [752, 369] on button "Áfram" at bounding box center [759, 374] width 34 height 20
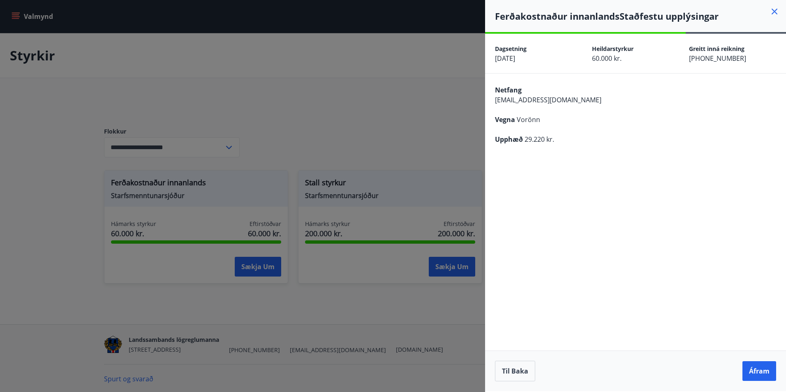
scroll to position [0, 0]
click at [776, 10] on icon at bounding box center [775, 12] width 6 height 6
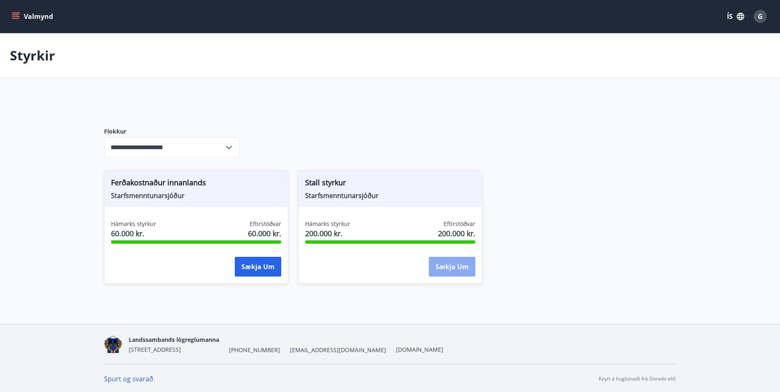
click at [455, 266] on button "Sækja um" at bounding box center [452, 267] width 46 height 20
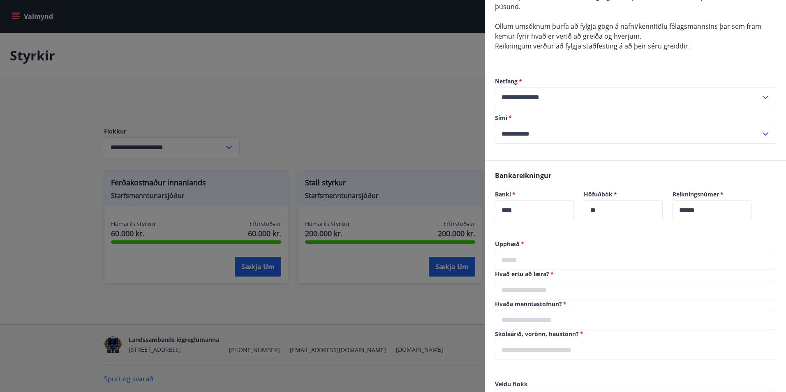
scroll to position [164, 0]
click at [532, 258] on input "text" at bounding box center [635, 260] width 281 height 20
type input "******"
click at [559, 286] on input "text" at bounding box center [635, 290] width 281 height 20
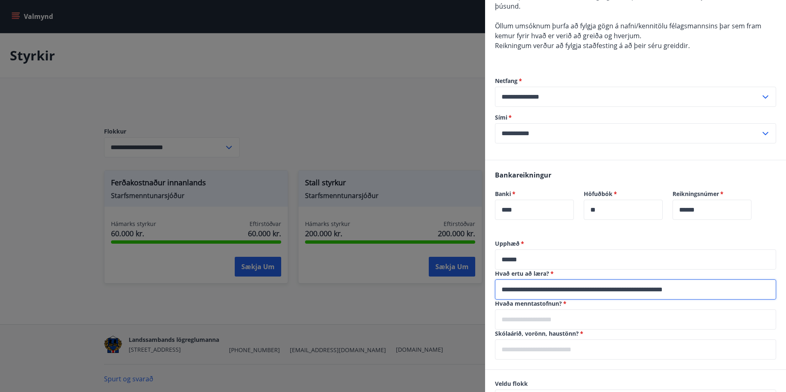
type input "**********"
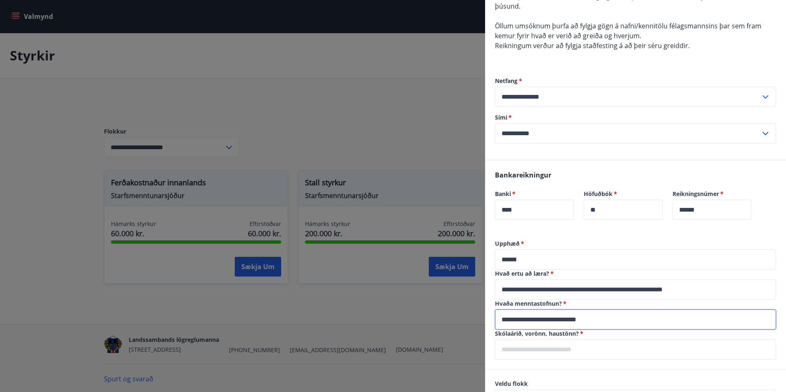
type input "**********"
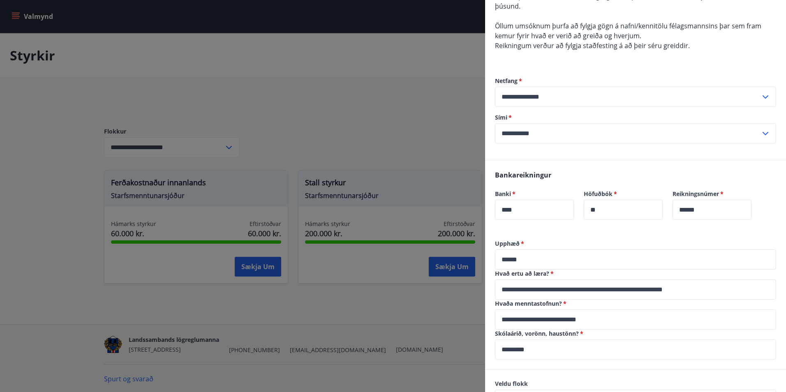
click at [556, 349] on input "*********" at bounding box center [635, 350] width 281 height 20
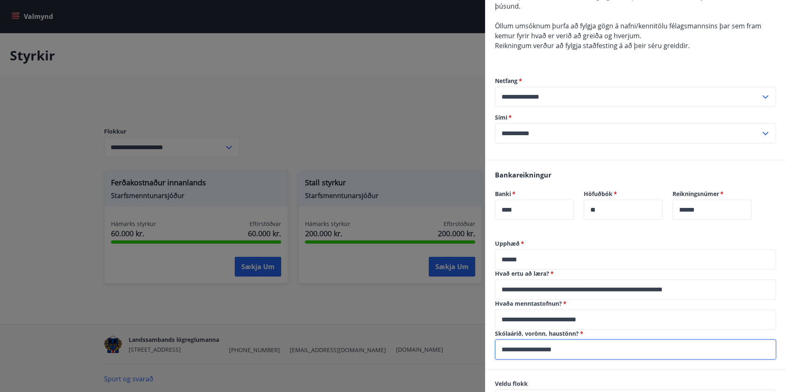
type input "**********"
click at [725, 287] on input "**********" at bounding box center [635, 290] width 281 height 20
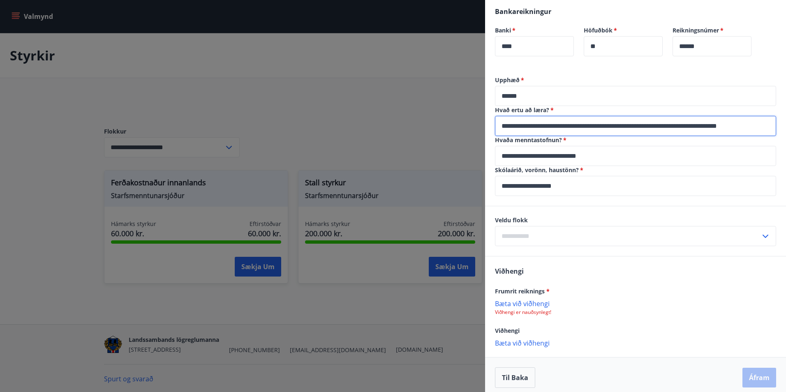
scroll to position [329, 0]
type input "**********"
click at [760, 235] on icon at bounding box center [765, 236] width 10 height 10
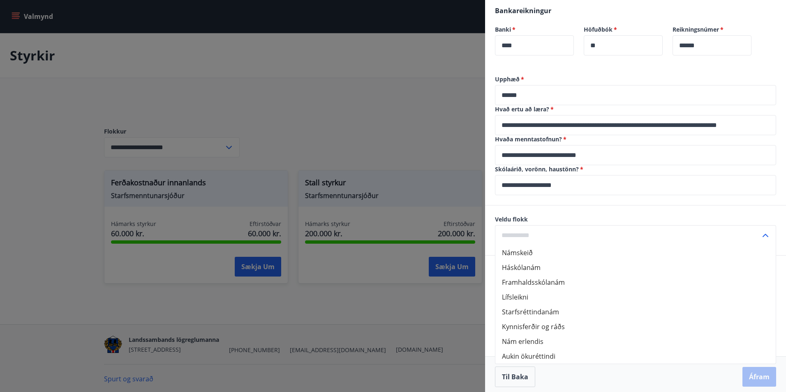
click at [552, 326] on li "Kynnisferðir og ráðs" at bounding box center [635, 326] width 280 height 15
type input "**********"
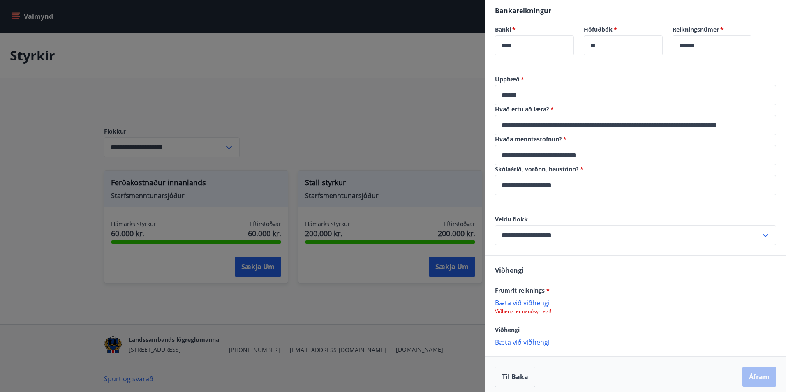
click at [539, 342] on p "Bæta við viðhengi" at bounding box center [635, 342] width 281 height 8
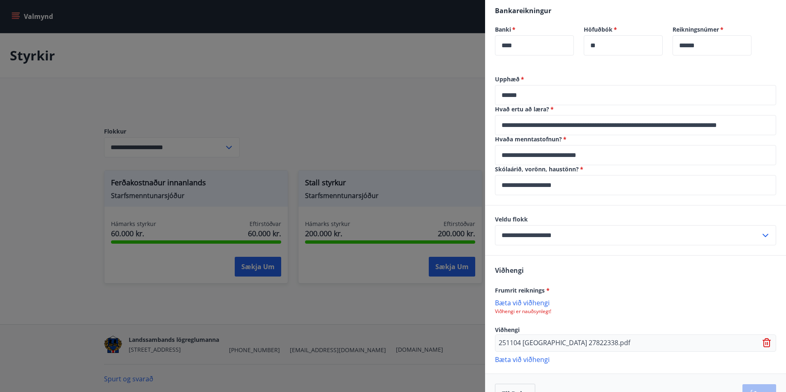
scroll to position [351, 0]
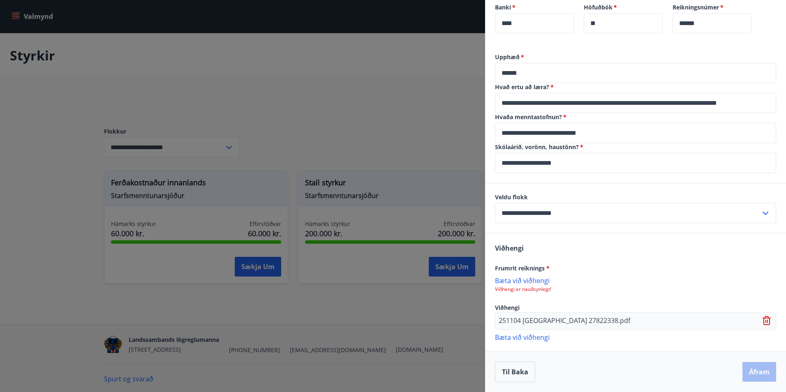
click at [541, 338] on p "Bæta við viðhengi" at bounding box center [635, 337] width 281 height 8
click at [526, 282] on p "Bæta við viðhengi" at bounding box center [635, 280] width 281 height 8
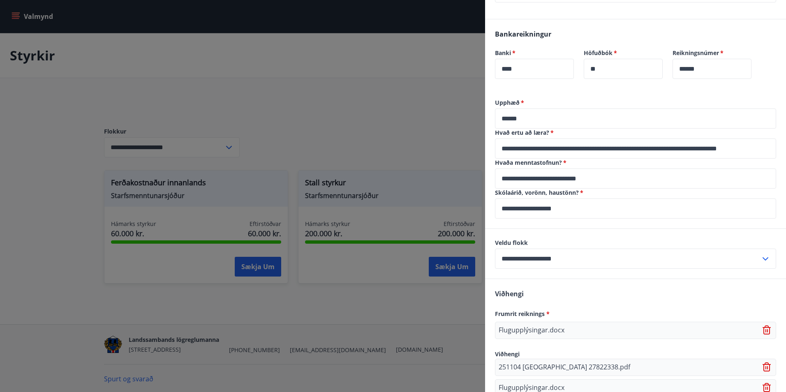
scroll to position [290, 0]
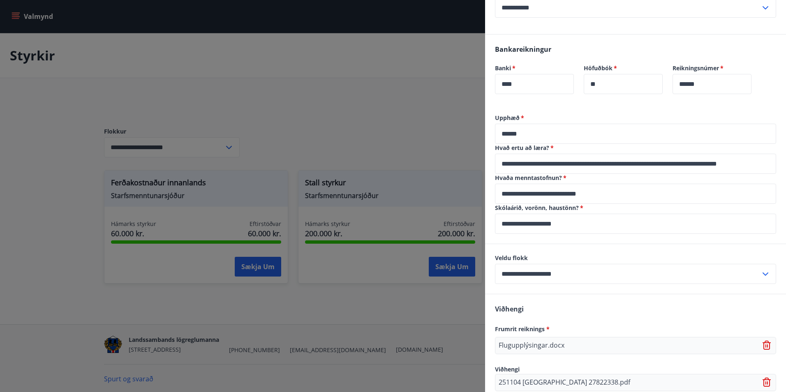
click at [506, 135] on input "******" at bounding box center [635, 134] width 281 height 20
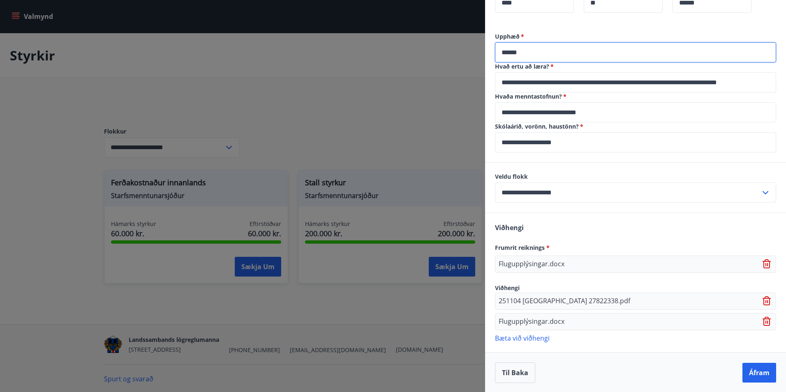
scroll to position [372, 0]
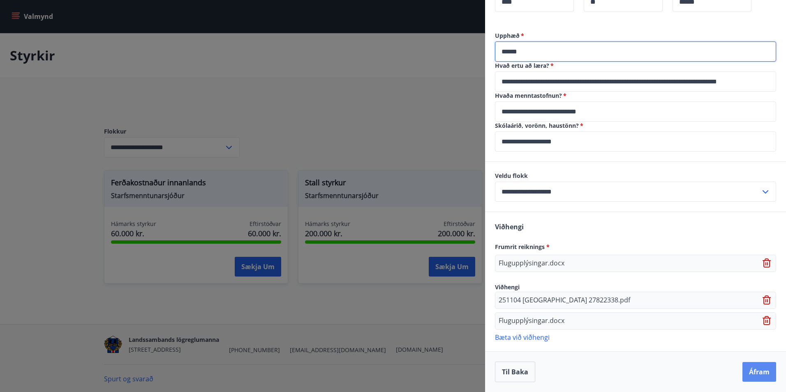
type input "******"
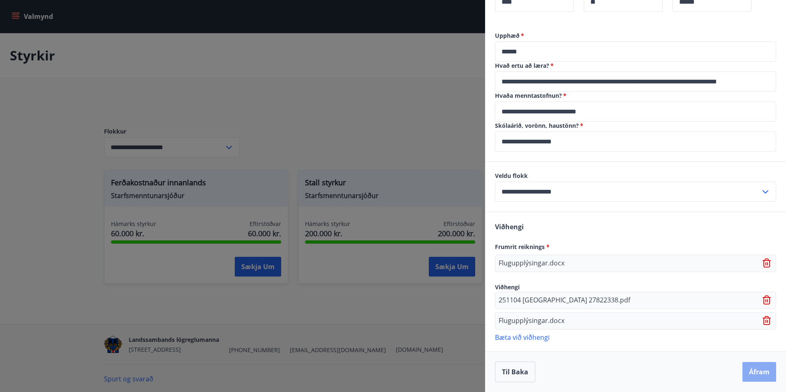
click at [760, 372] on button "Áfram" at bounding box center [759, 372] width 34 height 20
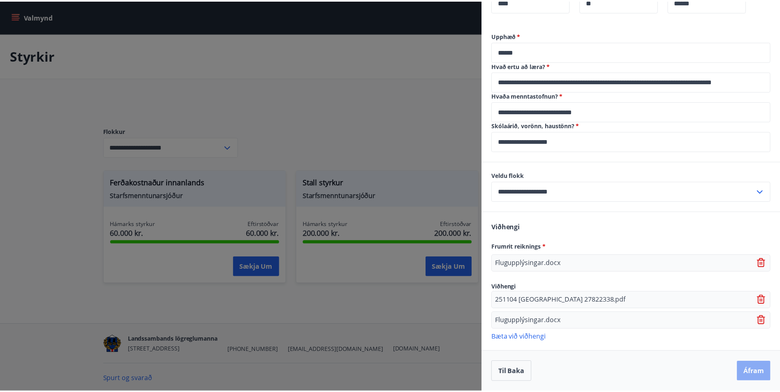
scroll to position [0, 0]
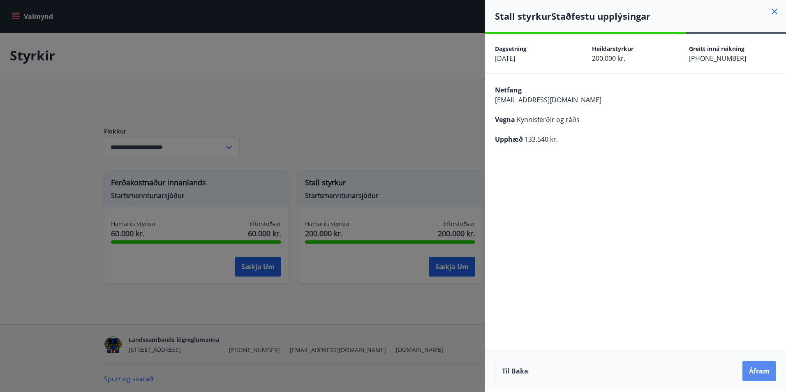
click at [762, 368] on button "Áfram" at bounding box center [759, 371] width 34 height 20
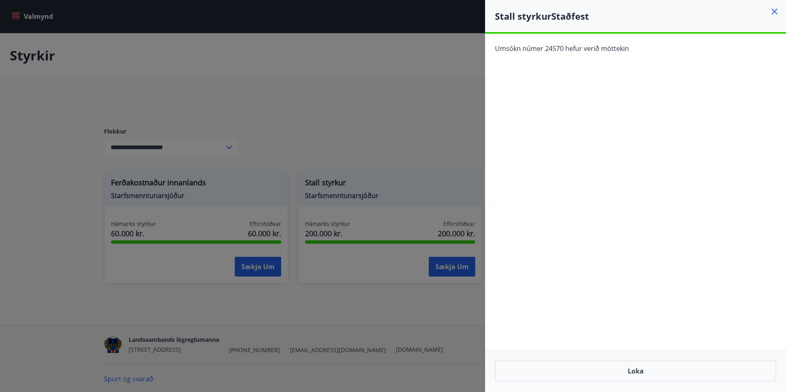
click at [775, 8] on icon at bounding box center [775, 12] width 10 height 10
